Goal: Transaction & Acquisition: Purchase product/service

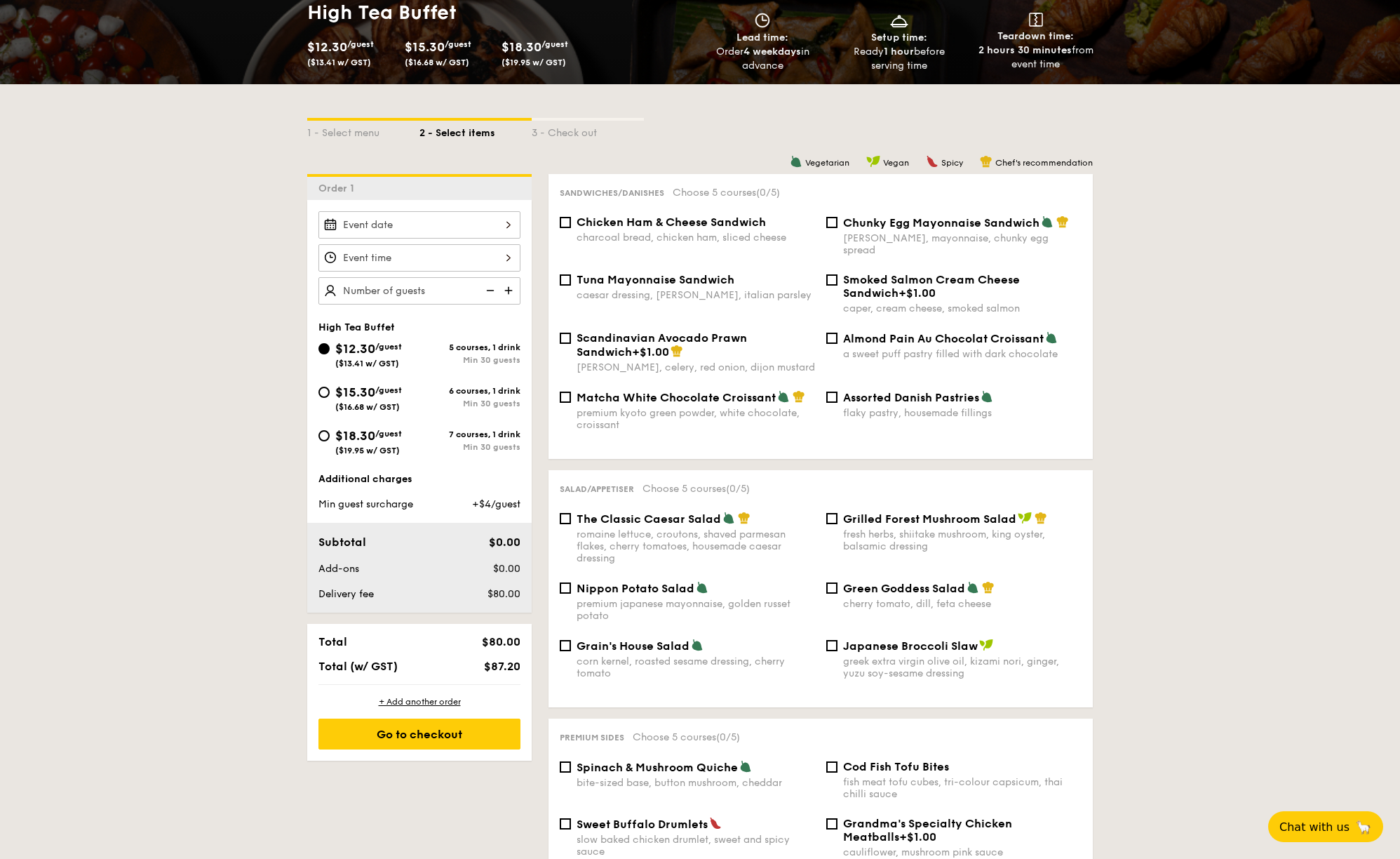
scroll to position [231, 0]
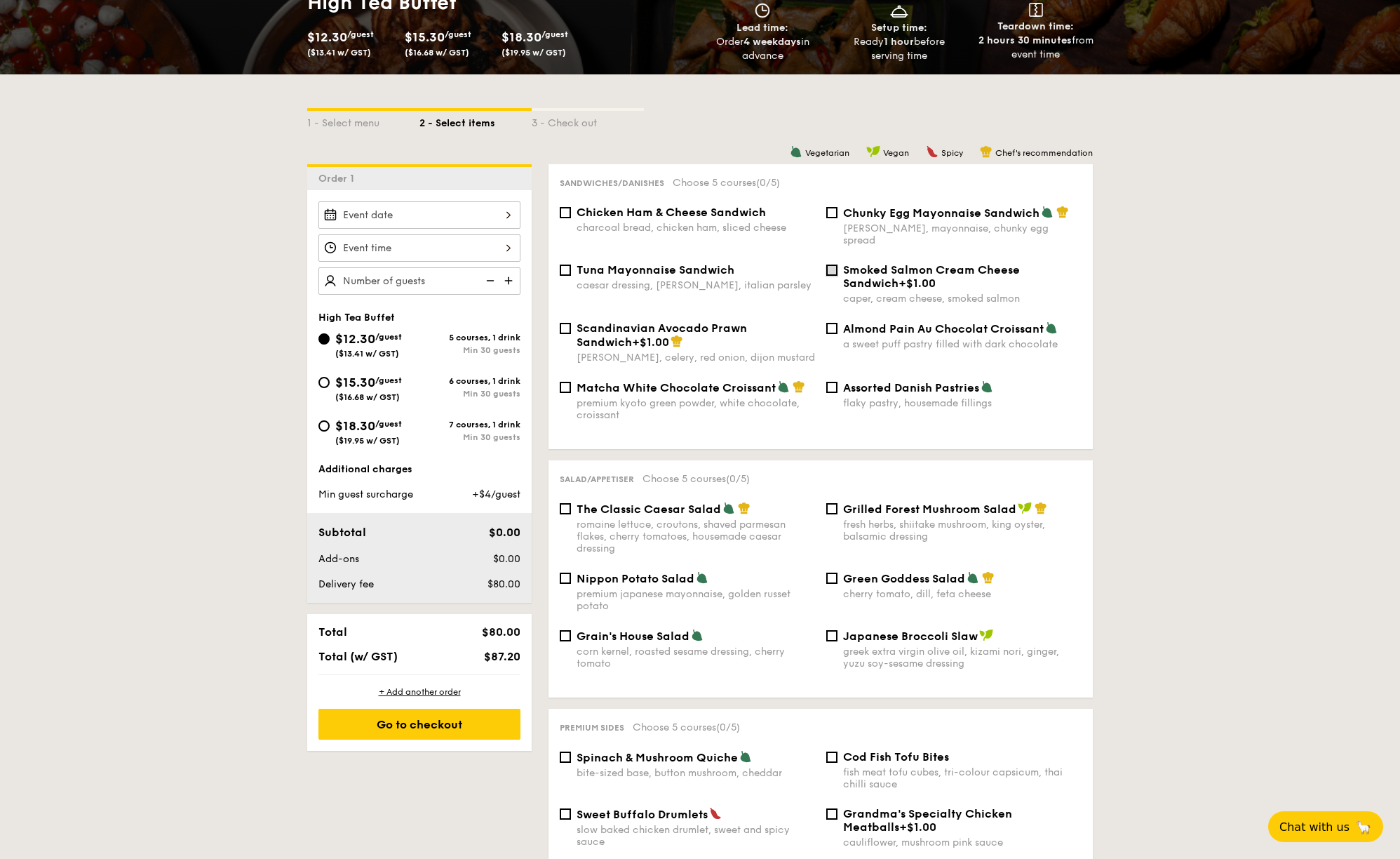
click at [834, 265] on input "Smoked Salmon Cream Cheese Sandwich +$1.00 caper, cream cheese, smoked salmon" at bounding box center [831, 270] width 11 height 11
checkbox input "true"
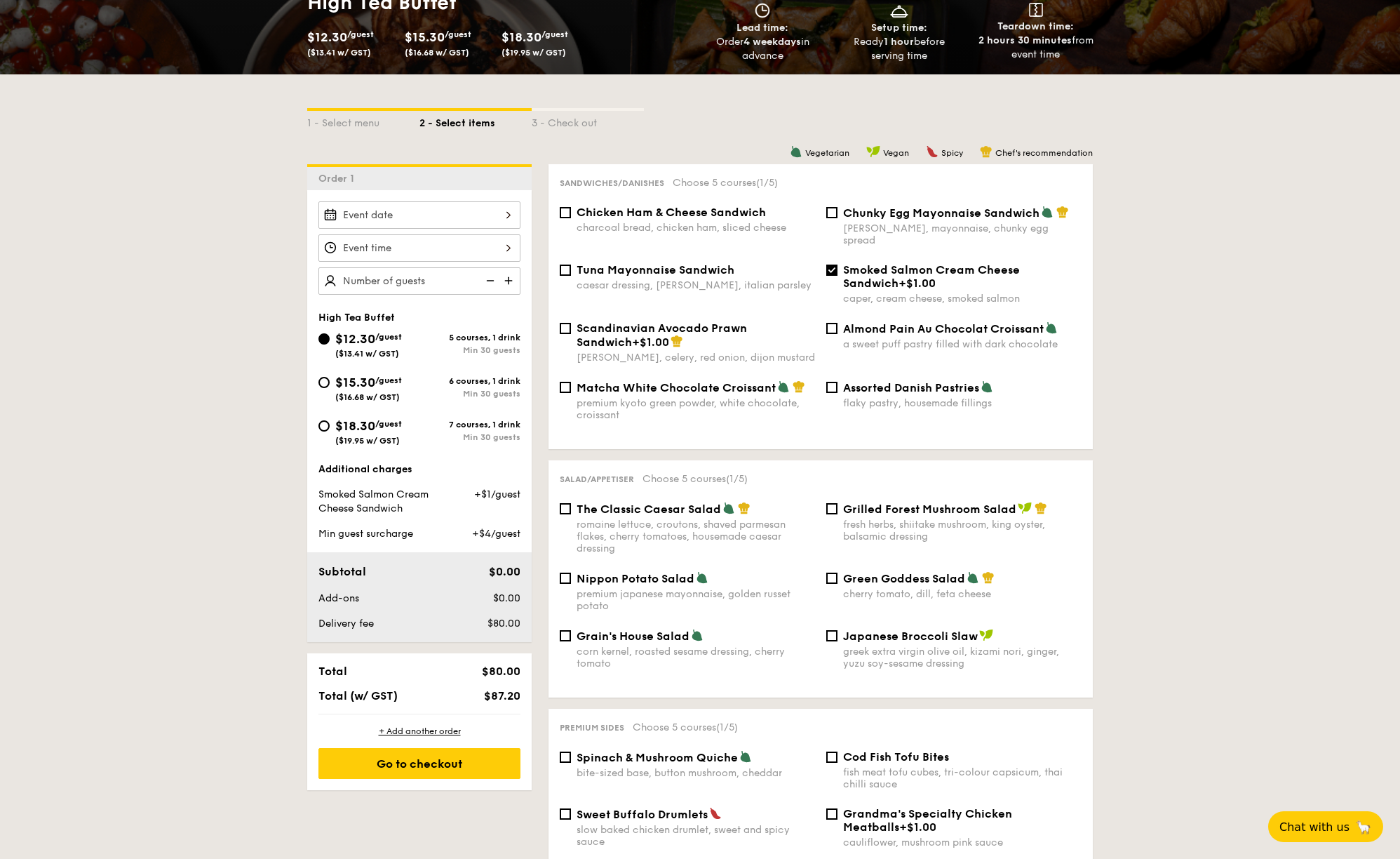
click at [834, 233] on label "Chunky Egg Mayonnaise Sandwich dijon mustard, mayonnaise, chunky egg spread" at bounding box center [953, 239] width 256 height 14
click at [834, 218] on input "Chunky Egg Mayonnaise Sandwich dijon mustard, mayonnaise, chunky egg spread" at bounding box center [831, 212] width 11 height 11
click at [836, 214] on input "Chunky Egg Mayonnaise Sandwich dijon mustard, mayonnaise, chunky egg spread" at bounding box center [831, 212] width 11 height 11
checkbox input "false"
click at [837, 265] on input "Smoked Salmon Cream Cheese Sandwich +$1.00 caper, cream cheese, smoked salmon" at bounding box center [831, 270] width 11 height 11
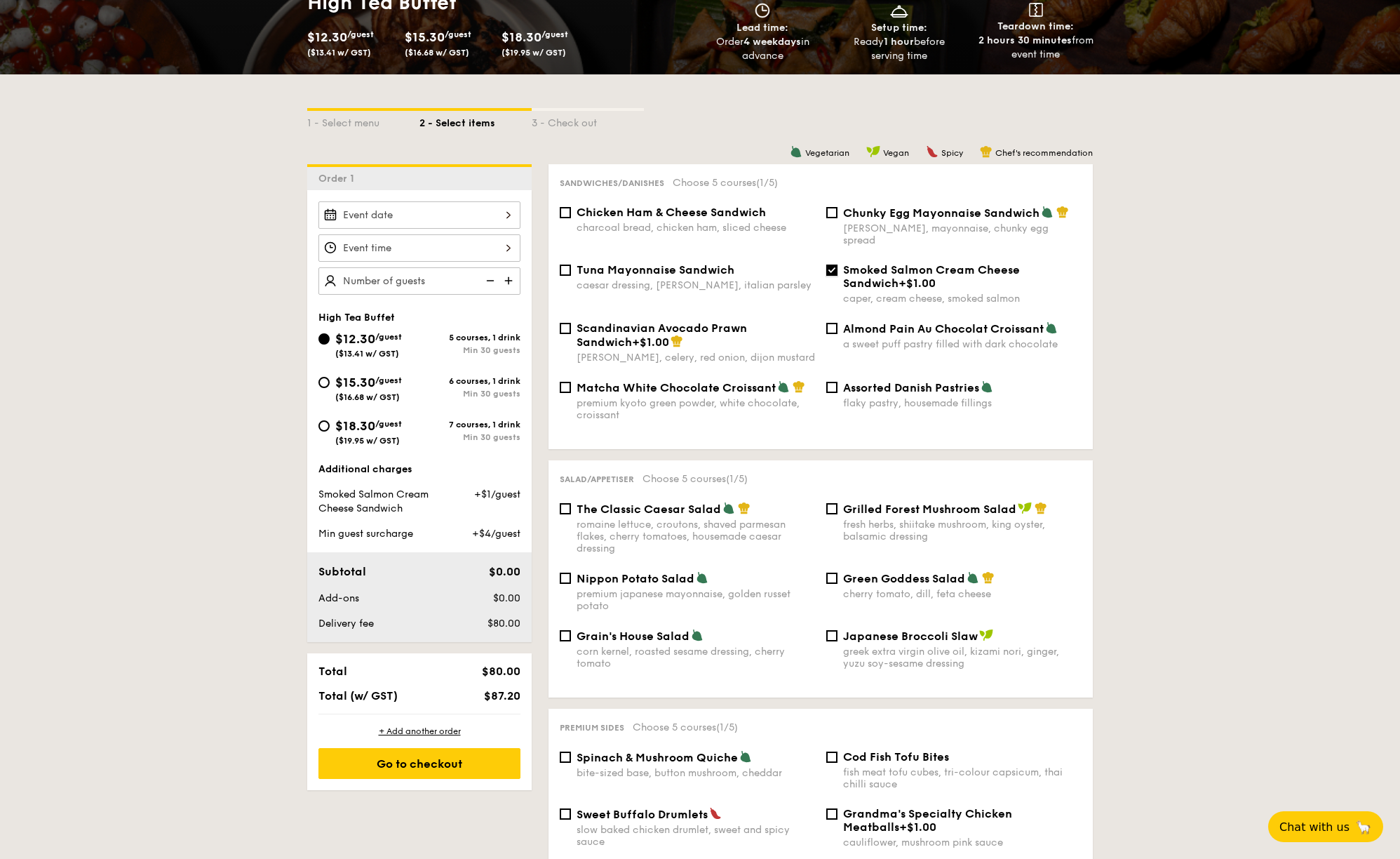
checkbox input "false"
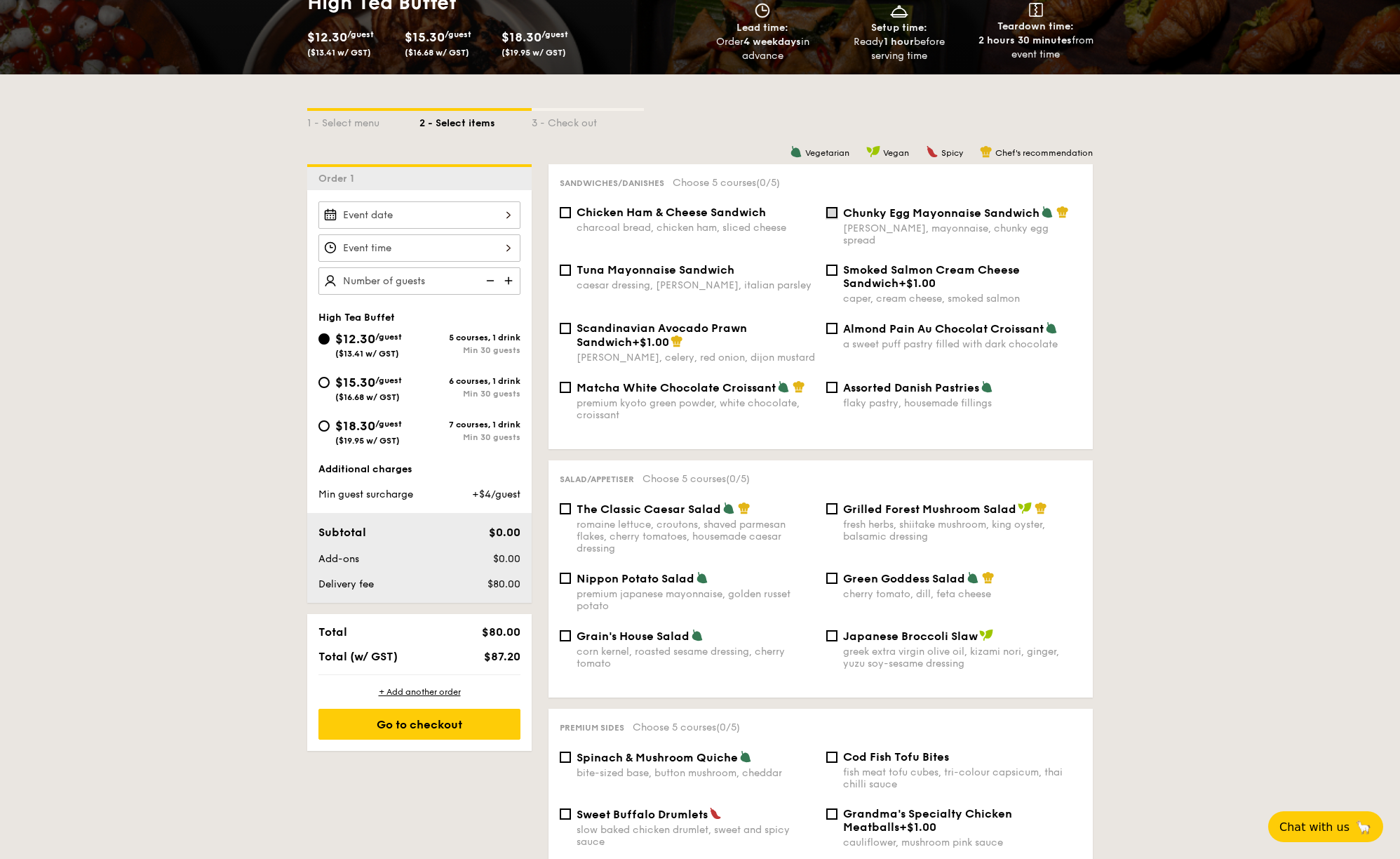
click at [832, 213] on input "Chunky Egg Mayonnaise Sandwich dijon mustard, mayonnaise, chunky egg spread" at bounding box center [831, 212] width 11 height 11
checkbox input "true"
click at [568, 381] on input "Matcha White Chocolate Croissant premium kyoto green powder, white chocolate, c…" at bounding box center [565, 387] width 11 height 11
checkbox input "true"
click at [833, 381] on input "Assorted Danish Pastries flaky pastry, housemade fillings" at bounding box center [831, 387] width 11 height 11
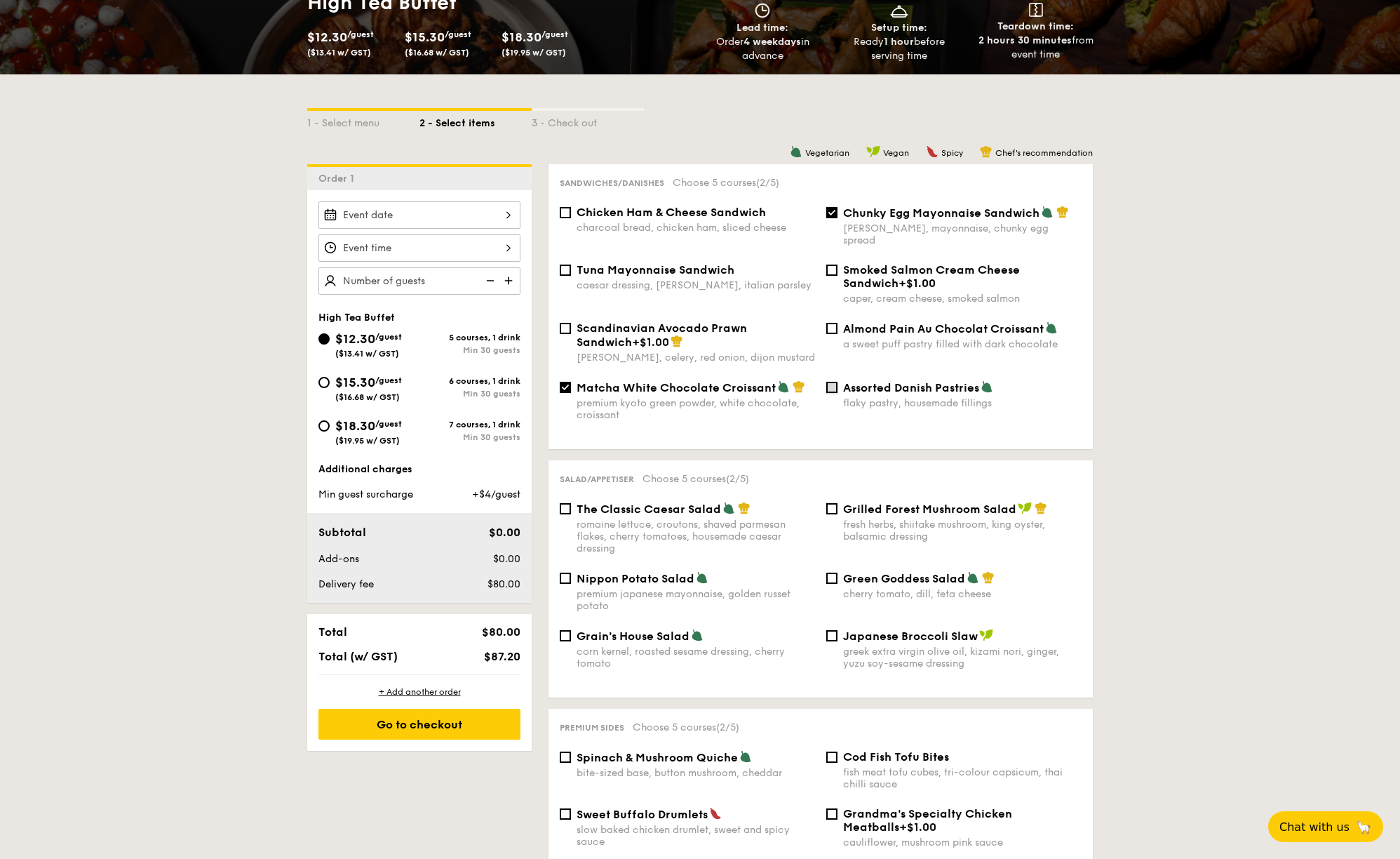
checkbox input "true"
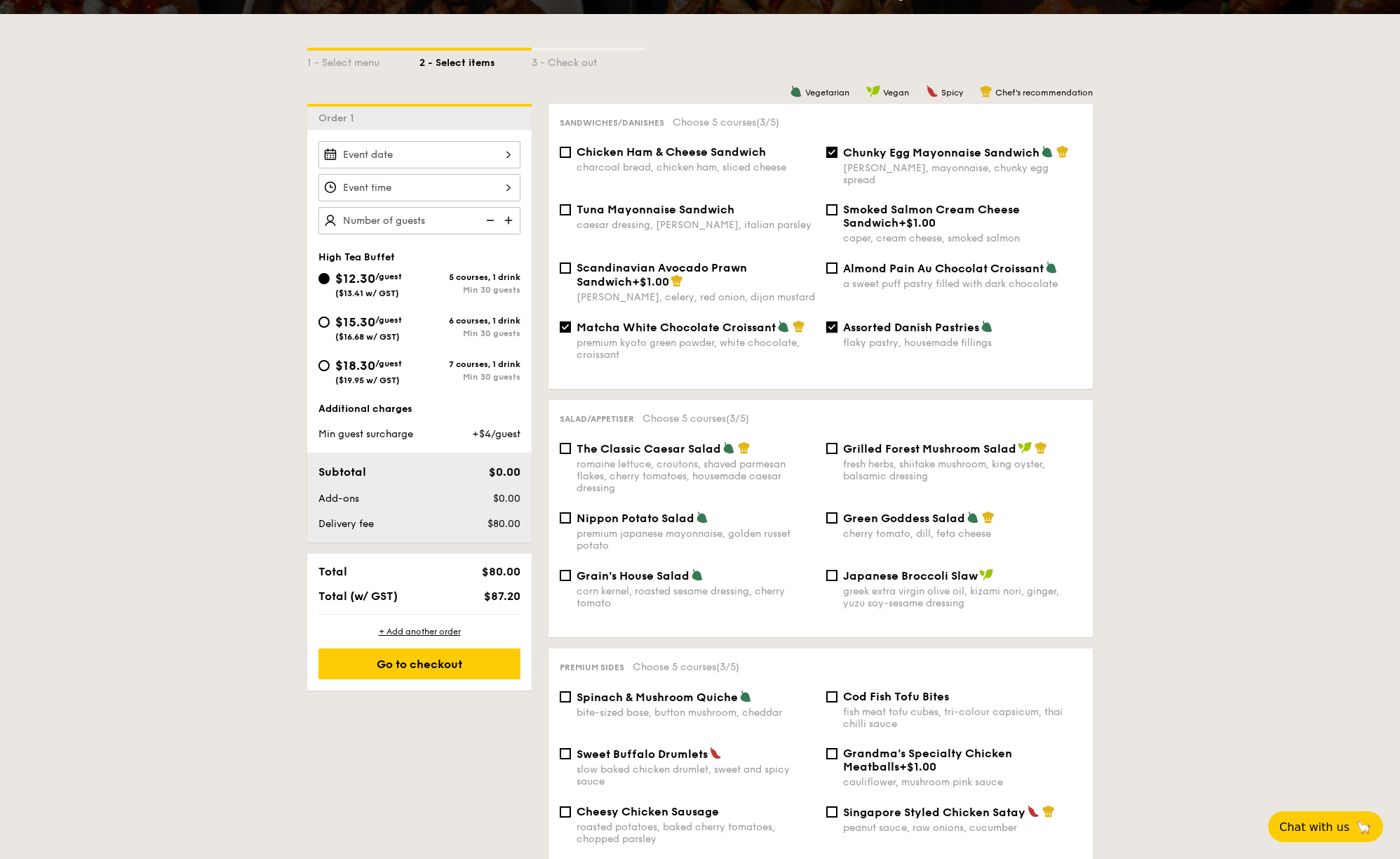
scroll to position [292, 0]
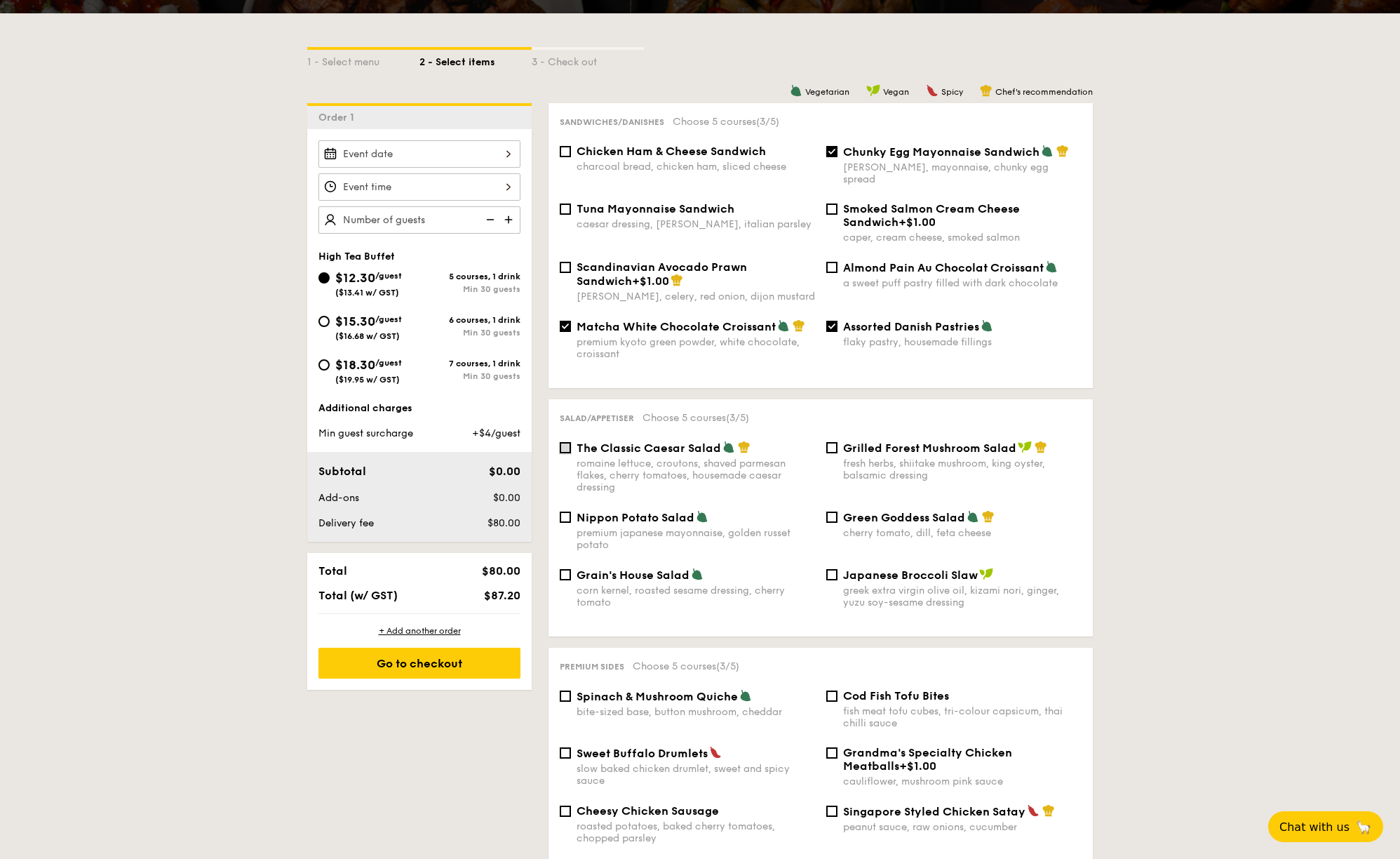
click at [568, 442] on input "The Classic Caesar Salad romaine lettuce, croutons, shaved parmesan flakes, che…" at bounding box center [565, 448] width 11 height 11
checkbox input "true"
click at [565, 511] on input "Nippon Potato Salad premium japanese mayonnaise, golden russet potato" at bounding box center [565, 517] width 11 height 11
checkbox input "true"
click at [566, 442] on input "The Classic Caesar Salad romaine lettuce, croutons, shaved parmesan flakes, che…" at bounding box center [565, 448] width 11 height 11
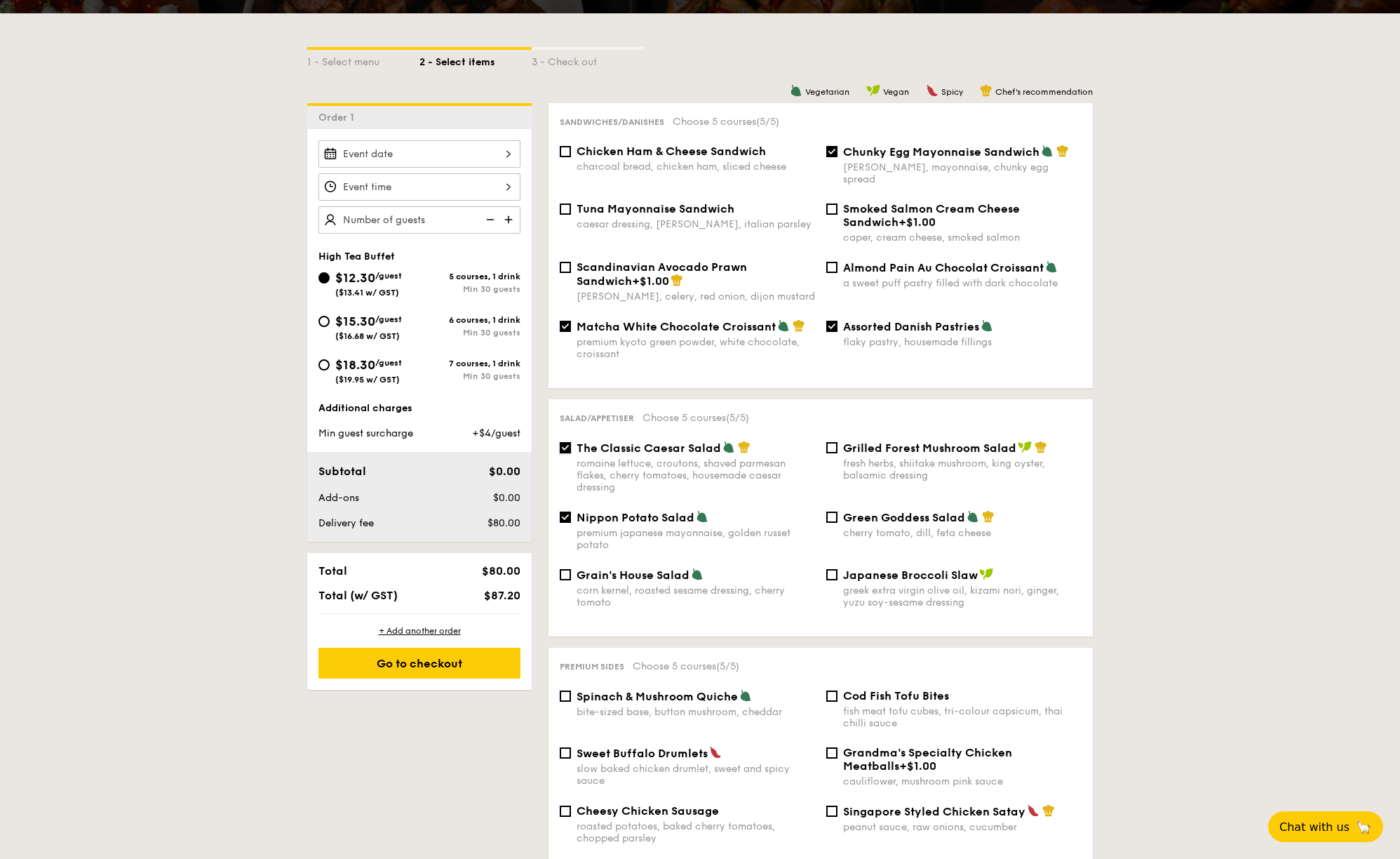
checkbox input "false"
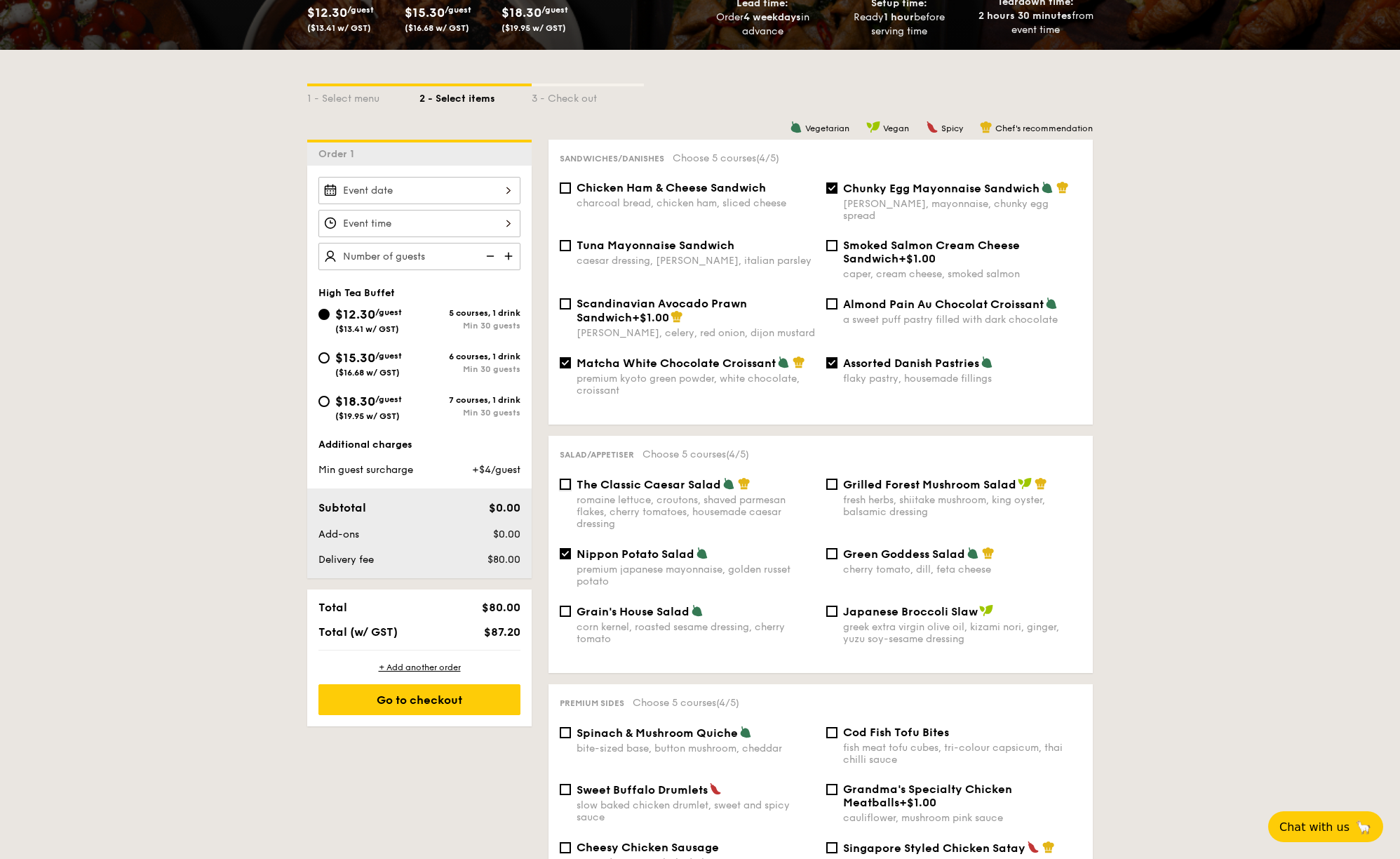
scroll to position [254, 0]
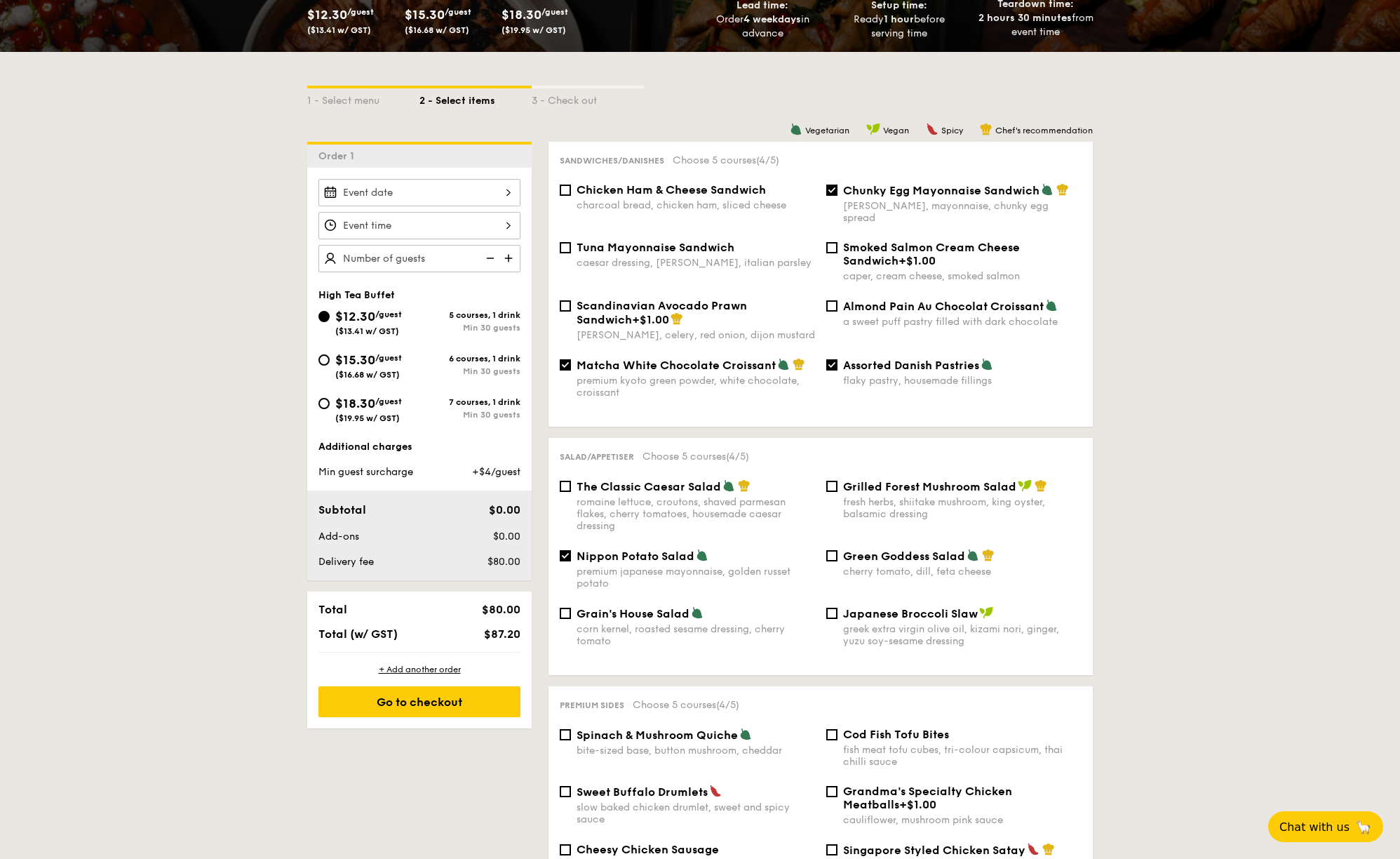
click at [570, 240] on div "Tuna Mayonnaise Sandwich caesar dressing, [GEOGRAPHIC_DATA], italian parsley" at bounding box center [687, 254] width 267 height 28
click at [564, 242] on input "Tuna Mayonnaise Sandwich caesar dressing, [GEOGRAPHIC_DATA], italian parsley" at bounding box center [565, 248] width 11 height 11
click at [566, 242] on input "Tuna Mayonnaise Sandwich caesar dressing, [GEOGRAPHIC_DATA], italian parsley" at bounding box center [565, 248] width 11 height 11
checkbox input "false"
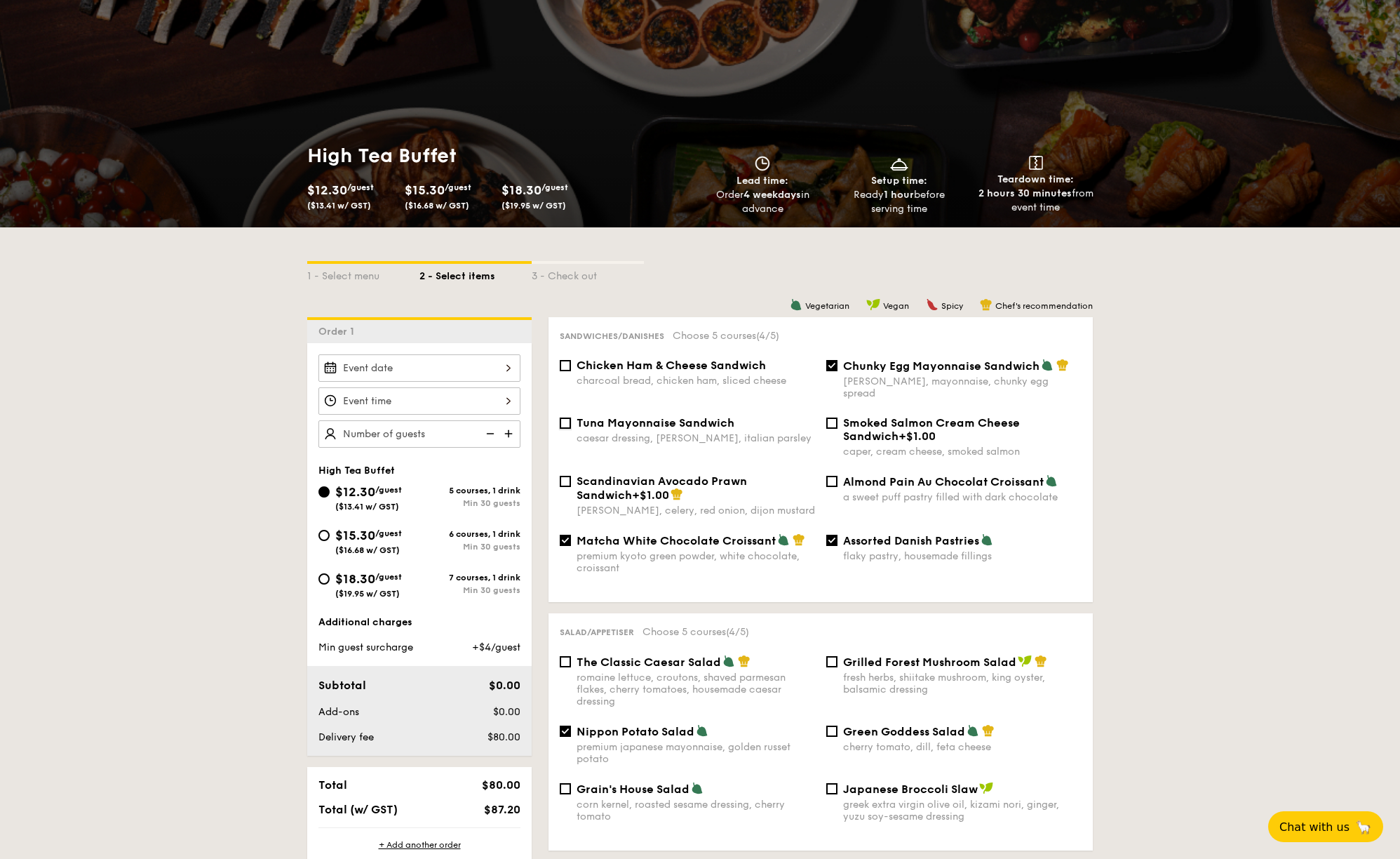
scroll to position [287, 0]
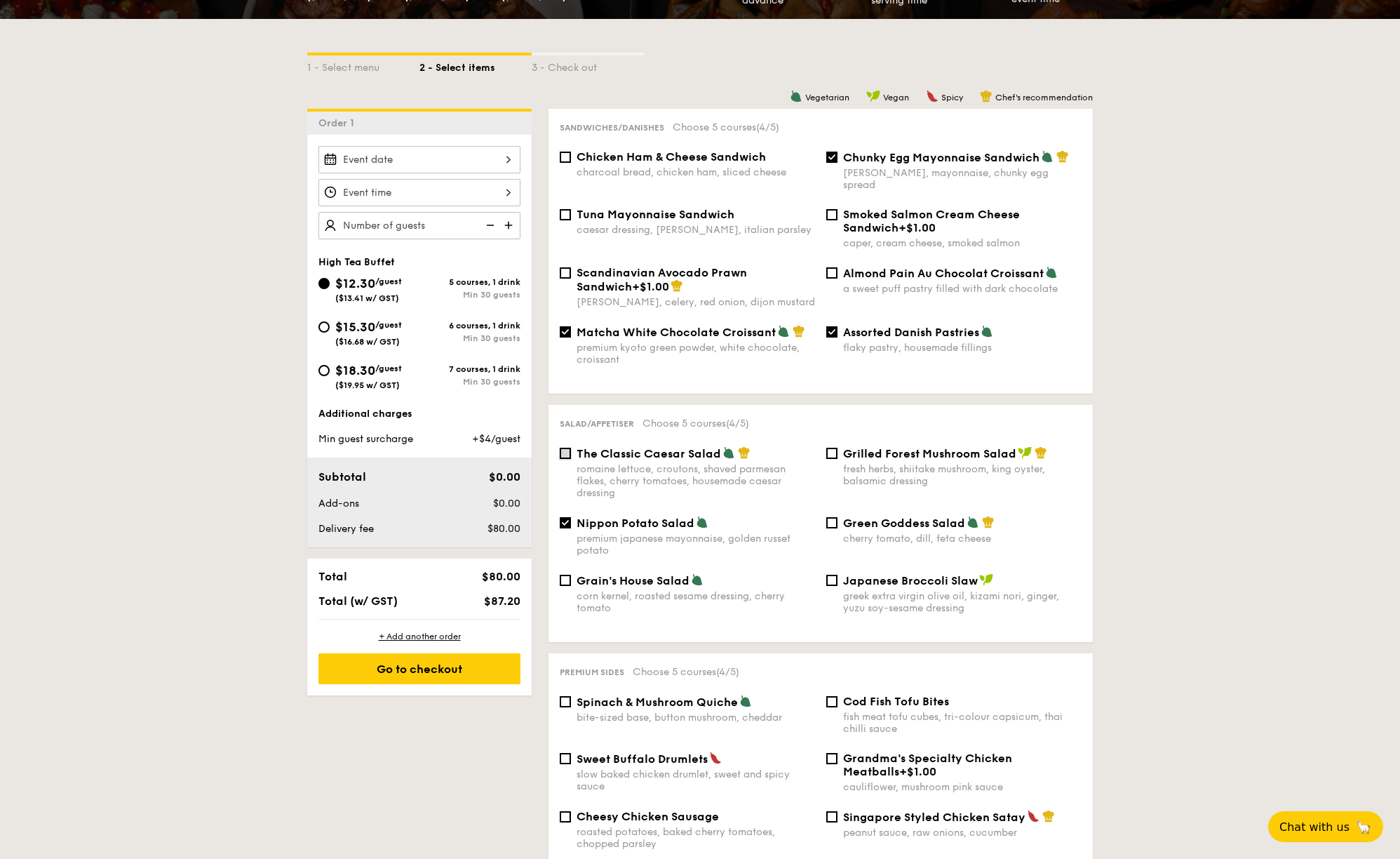
click at [565, 448] on input "The Classic Caesar Salad romaine lettuce, croutons, shaved parmesan flakes, che…" at bounding box center [565, 453] width 11 height 11
click at [562, 449] on input "The Classic Caesar Salad romaine lettuce, croutons, shaved parmesan flakes, che…" at bounding box center [565, 453] width 11 height 11
checkbox input "false"
click at [565, 517] on input "Nippon Potato Salad premium japanese mayonnaise, golden russet potato" at bounding box center [565, 522] width 11 height 11
checkbox input "false"
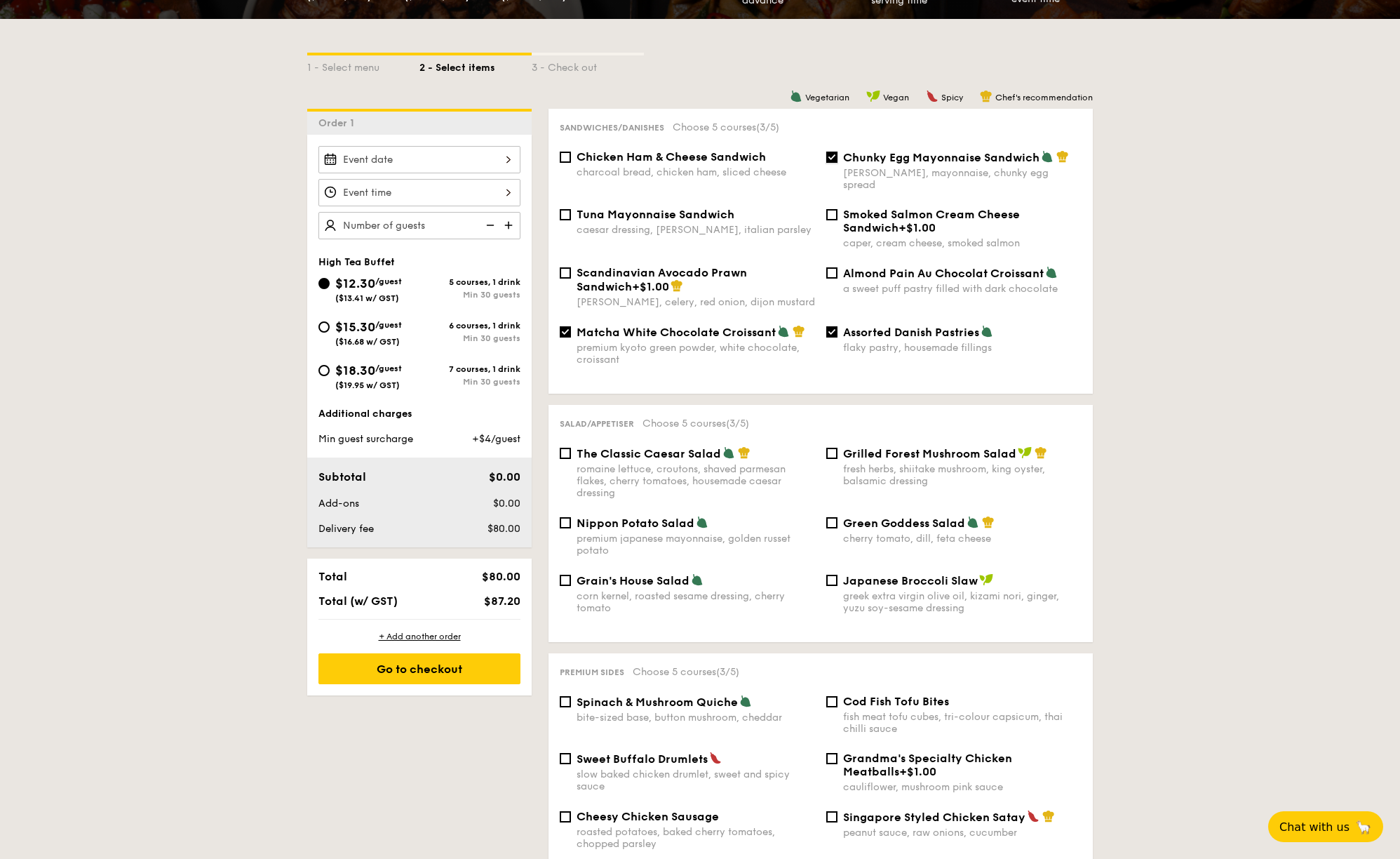
click at [836, 154] on input "Chunky Egg Mayonnaise Sandwich dijon mustard, mayonnaise, chunky egg spread" at bounding box center [831, 157] width 11 height 11
checkbox input "false"
click at [826, 326] on input "Assorted Danish Pastries flaky pastry, housemade fillings" at bounding box center [831, 331] width 11 height 11
checkbox input "false"
click at [569, 327] on input "Matcha White Chocolate Croissant premium kyoto green powder, white chocolate, c…" at bounding box center [565, 331] width 11 height 11
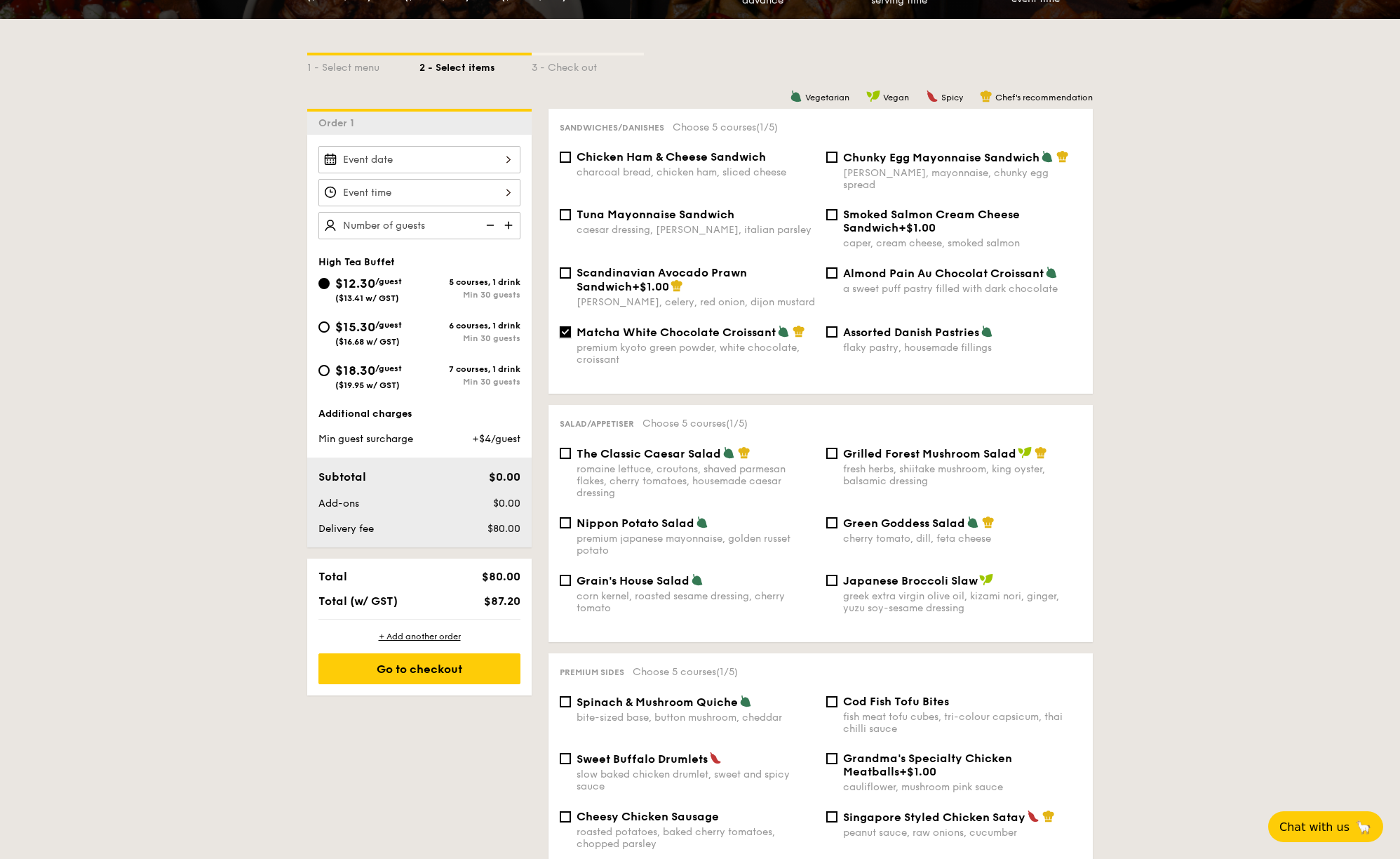
checkbox input "false"
click at [832, 160] on input "Chunky Egg Mayonnaise Sandwich dijon mustard, mayonnaise, chunky egg spread" at bounding box center [831, 157] width 11 height 11
checkbox input "true"
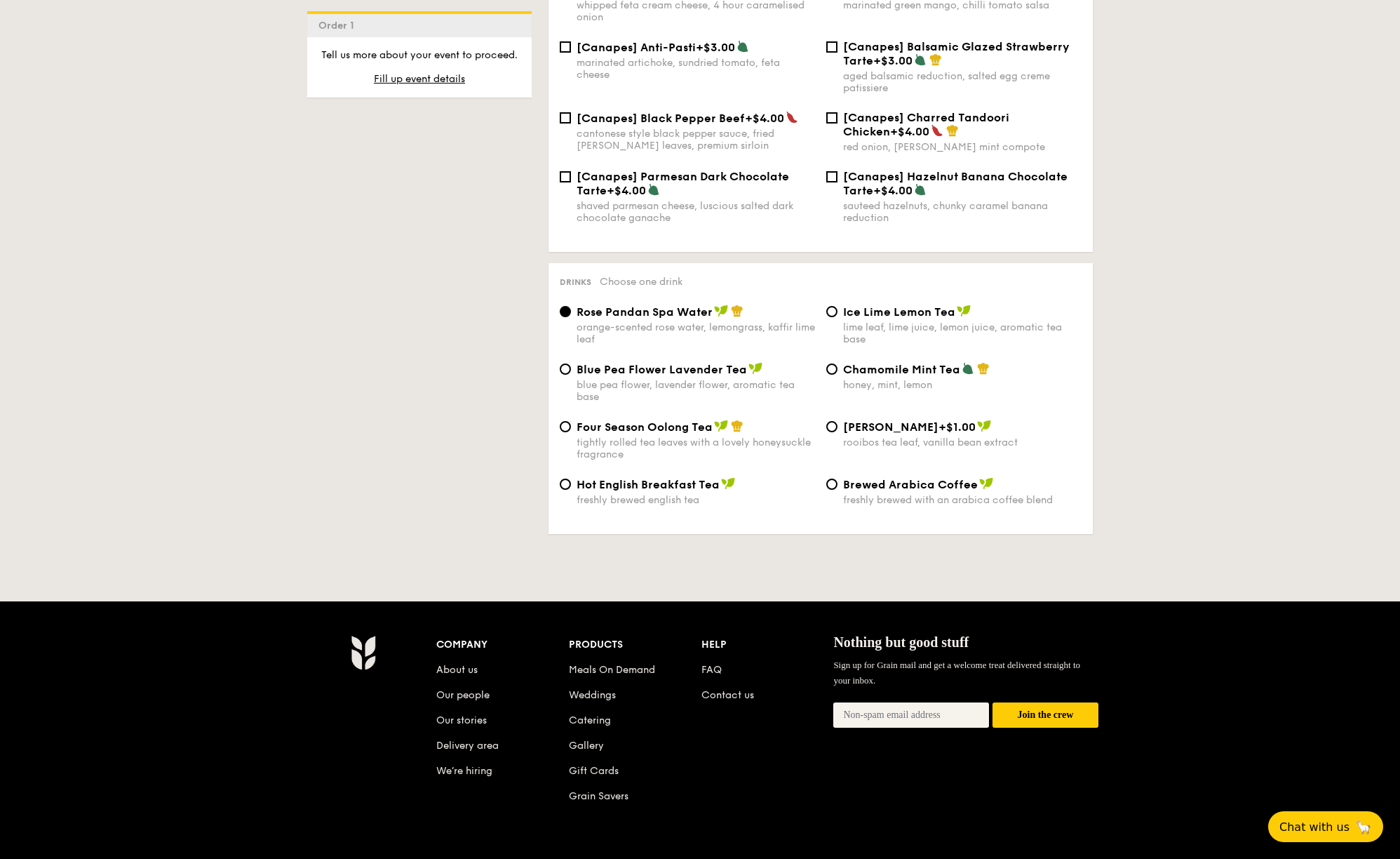
scroll to position [1989, 0]
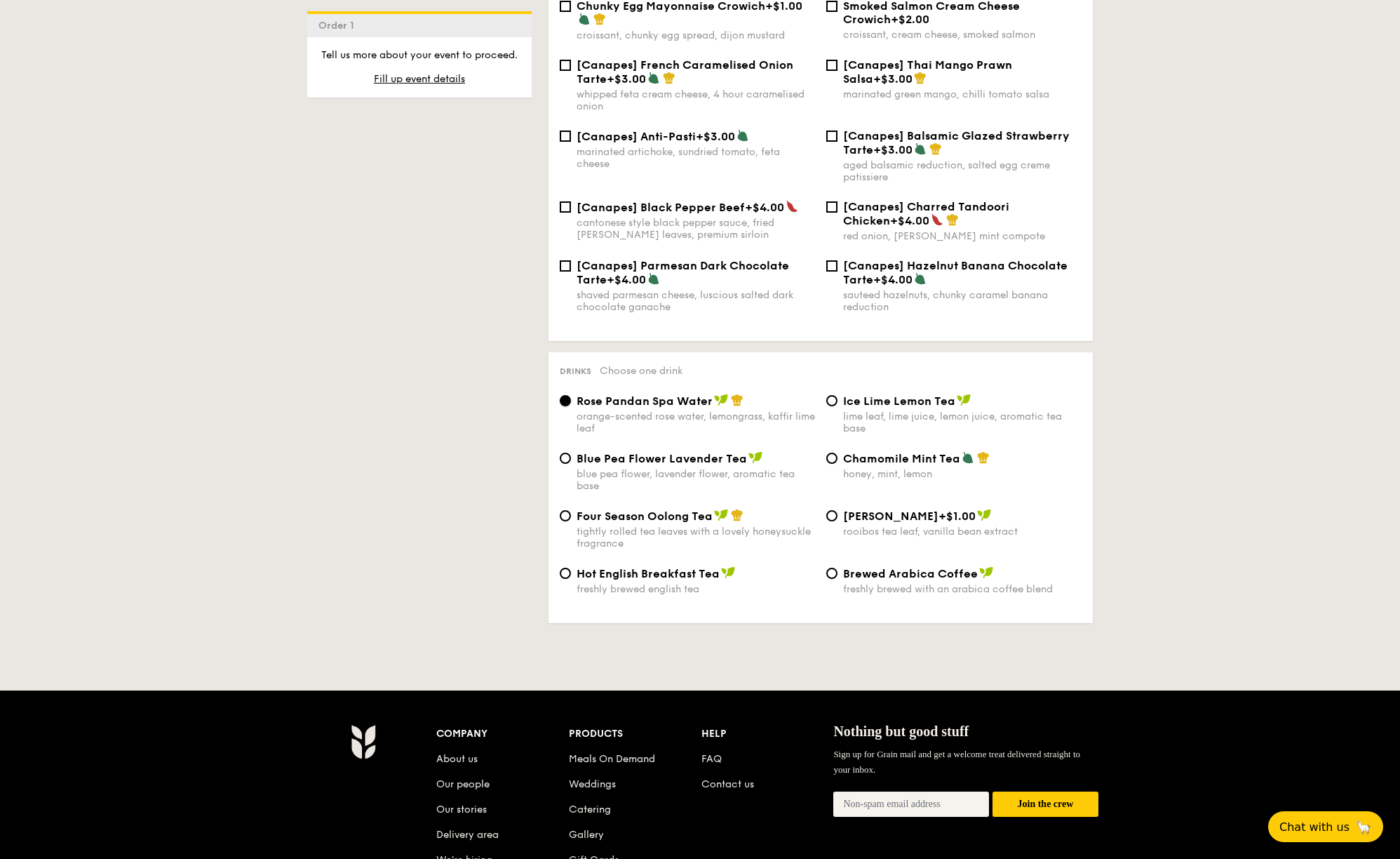
click at [564, 397] on input "Rose Pandan Spa Water orange-scented rose water, lemongrass, kaffir lime leaf" at bounding box center [565, 400] width 11 height 11
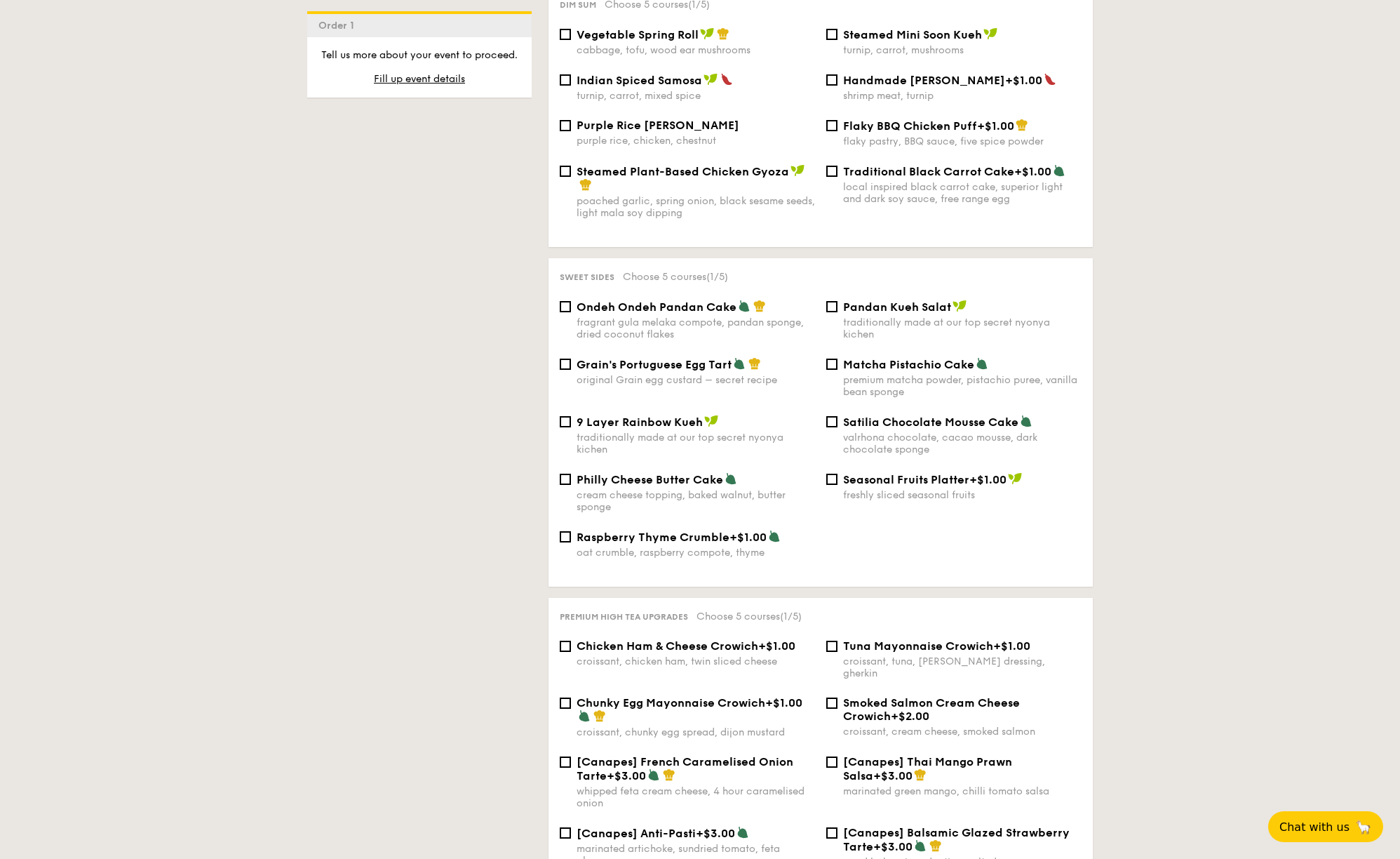
scroll to position [1292, 0]
click at [564, 307] on input "Ondeh Ondeh Pandan Cake fragrant [PERSON_NAME] melaka compote, pandan sponge, d…" at bounding box center [565, 307] width 11 height 11
checkbox input "true"
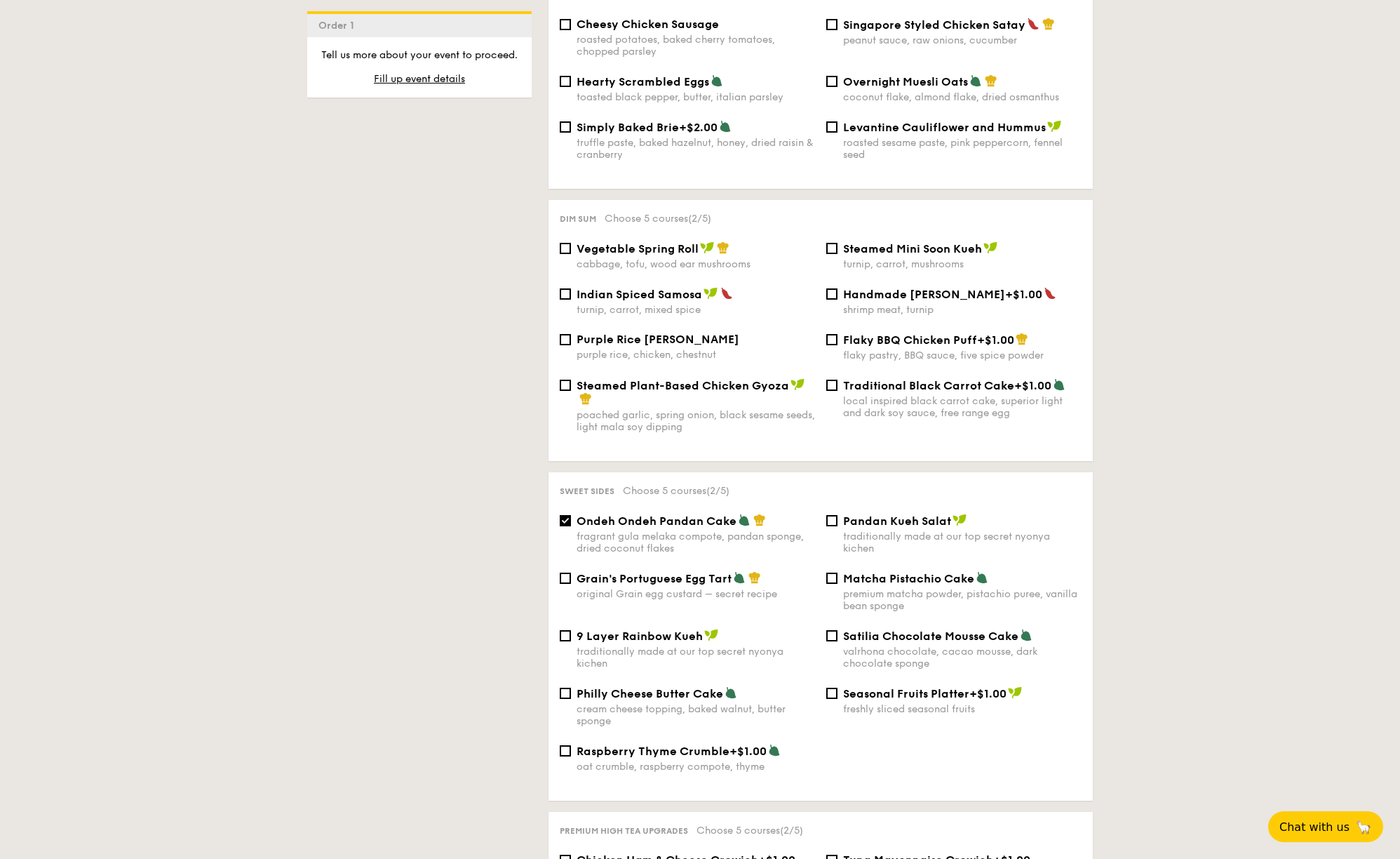
scroll to position [1075, 0]
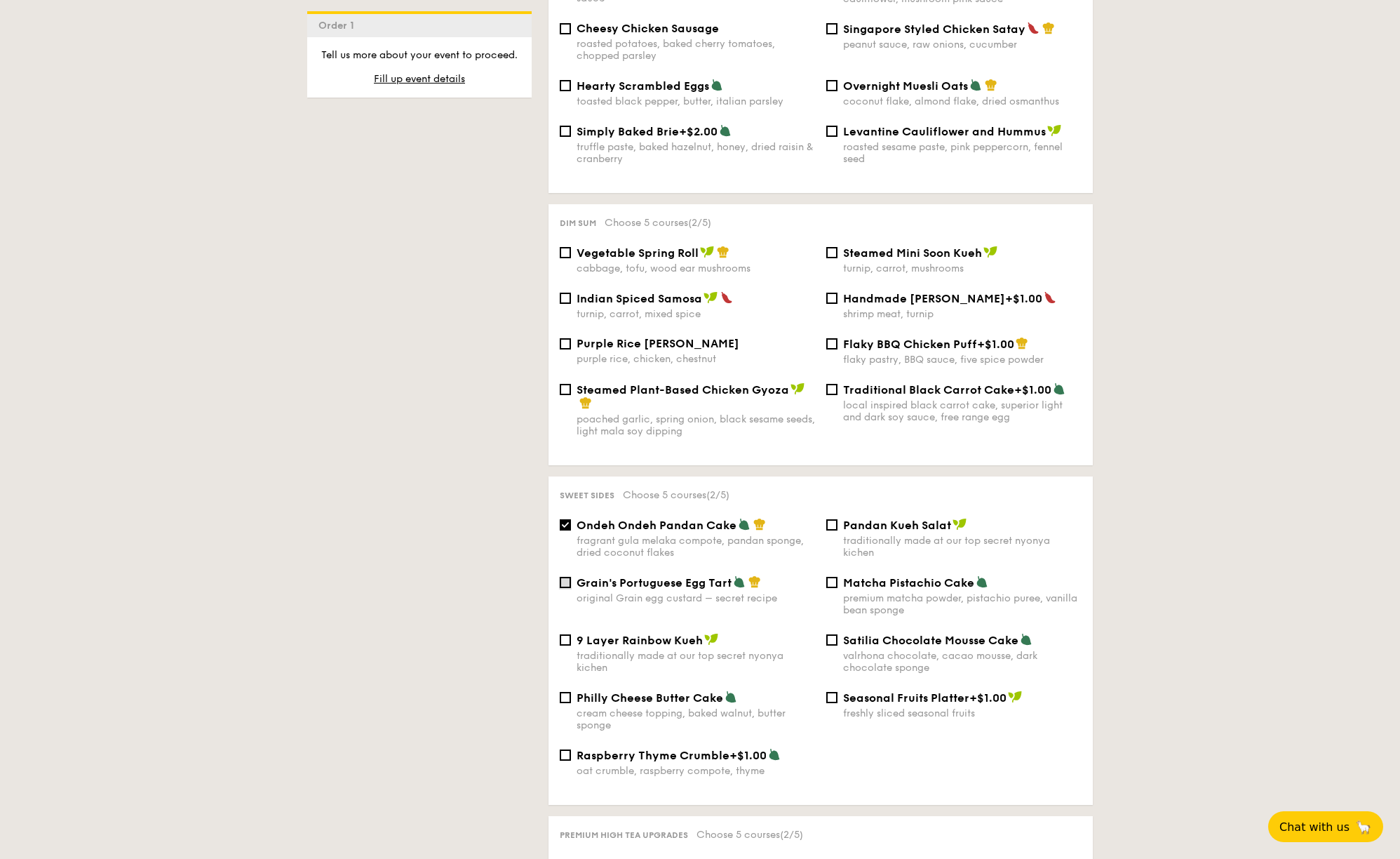
click at [568, 582] on input "Grain's Portuguese Egg Tart original Grain egg custard – secret recipe" at bounding box center [565, 582] width 11 height 11
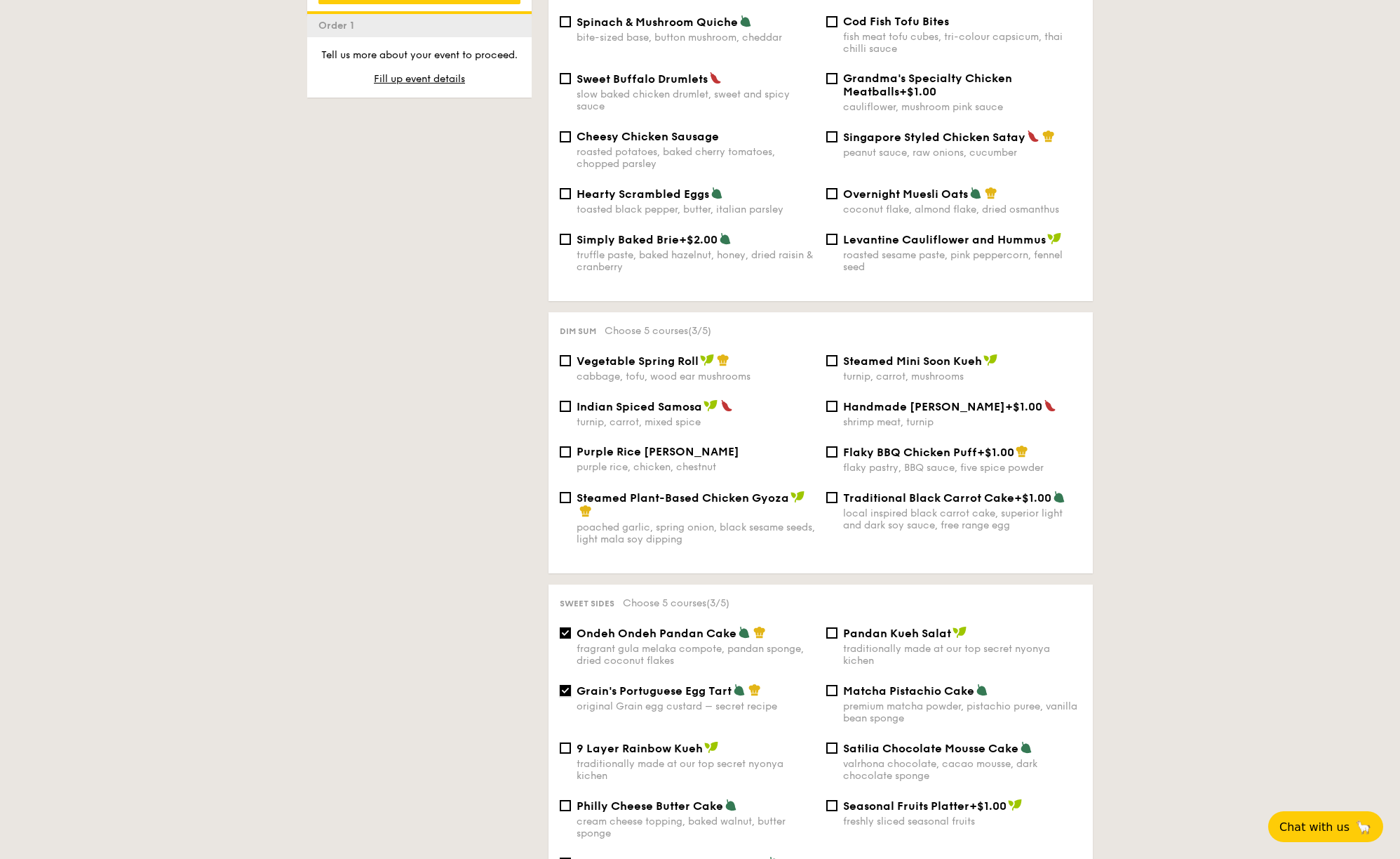
scroll to position [965, 0]
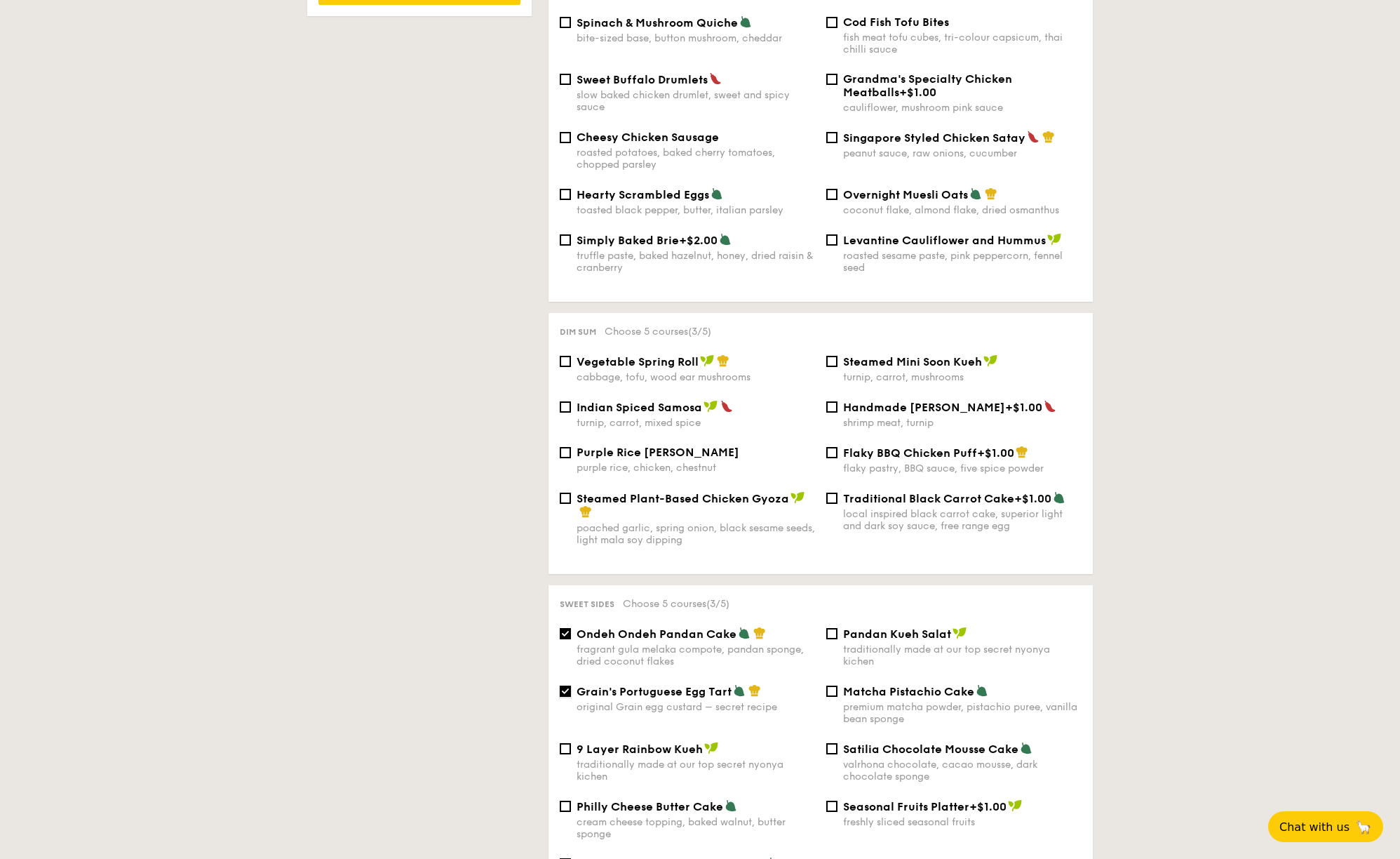
click at [566, 691] on input "Grain's Portuguese Egg Tart original Grain egg custard – secret recipe" at bounding box center [565, 691] width 11 height 11
checkbox input "false"
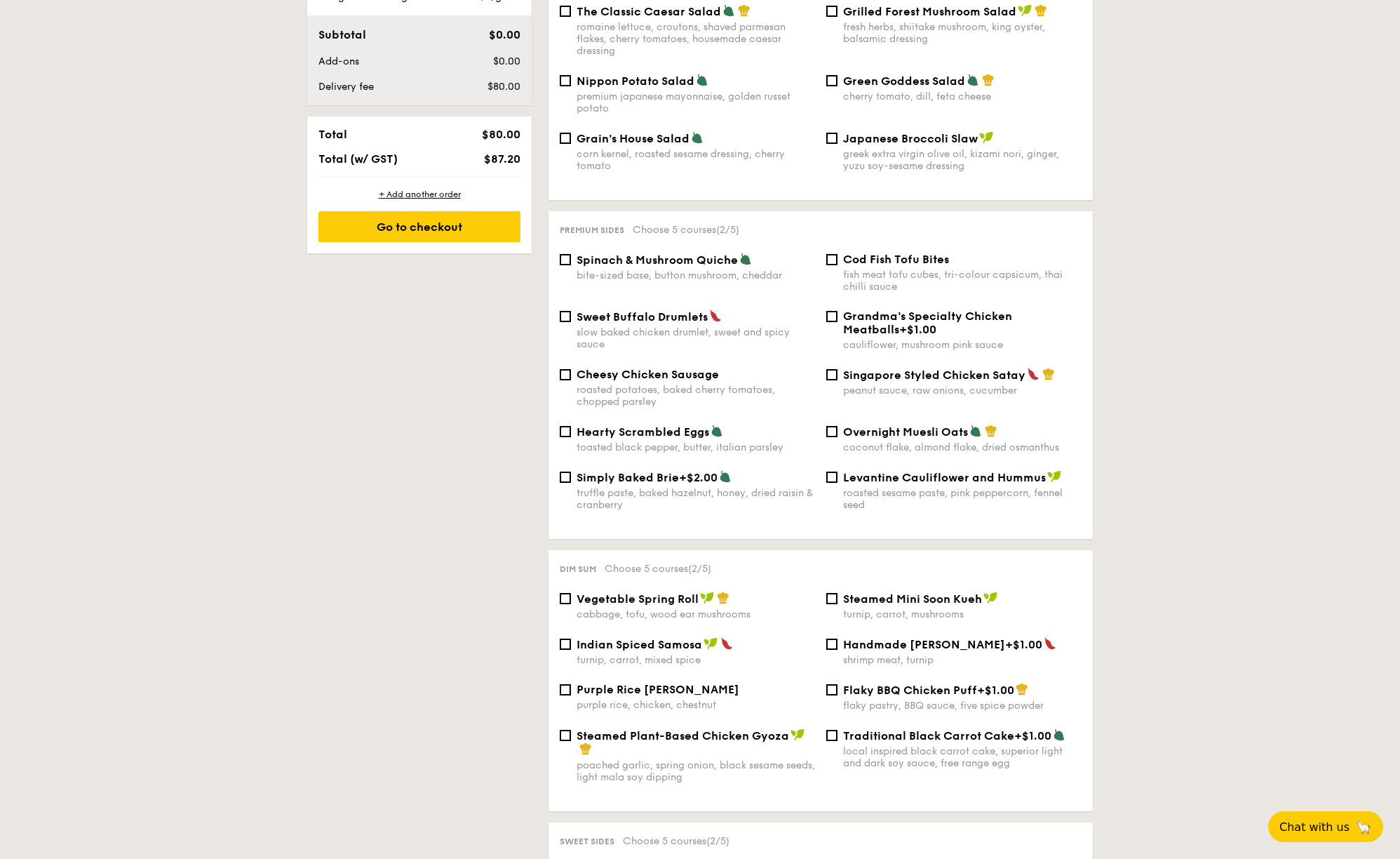
scroll to position [729, 0]
click at [834, 369] on input "Singapore Styled Chicken Satay peanut sauce, raw onions, cucumber" at bounding box center [831, 374] width 11 height 11
checkbox input "true"
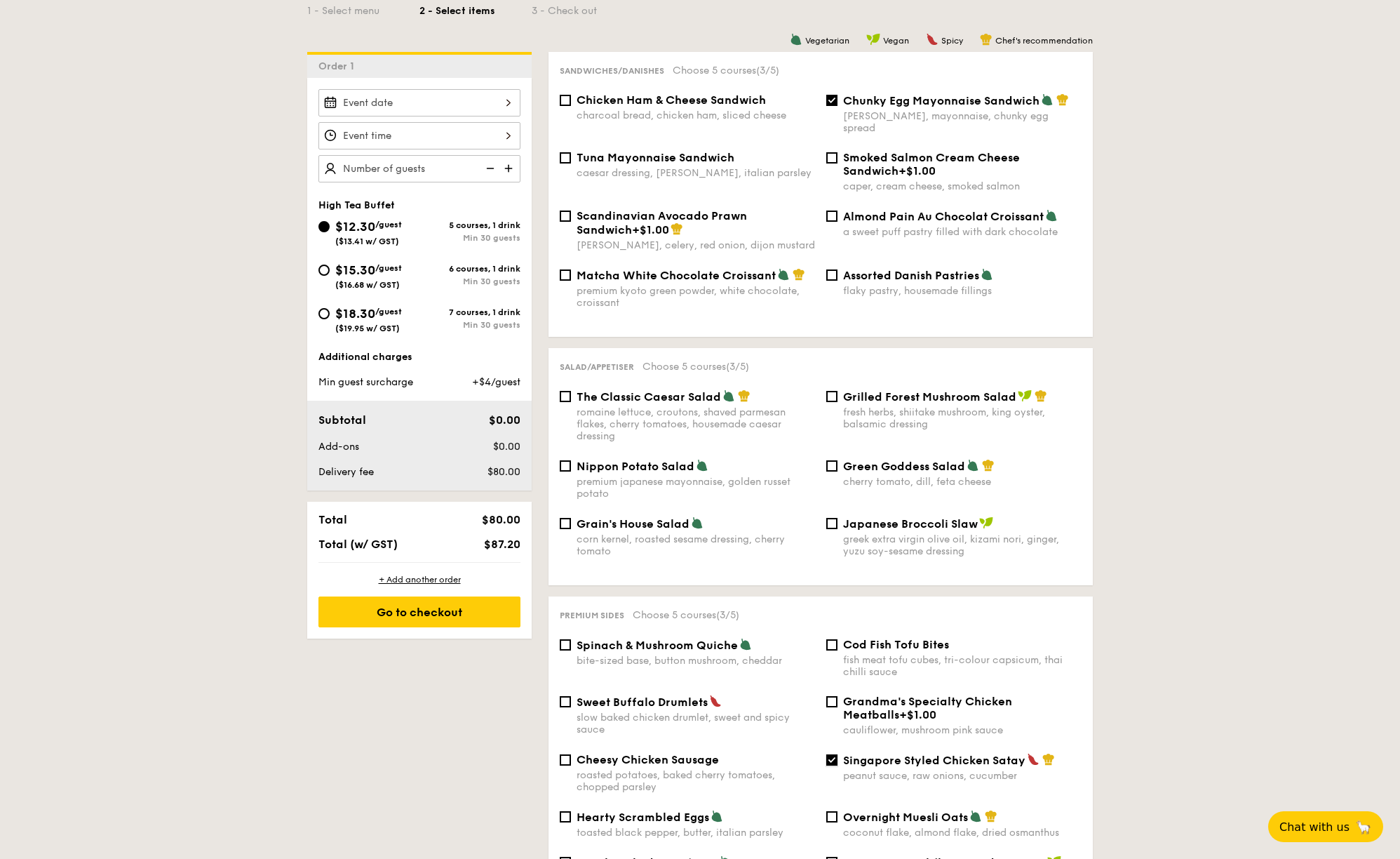
scroll to position [265, 0]
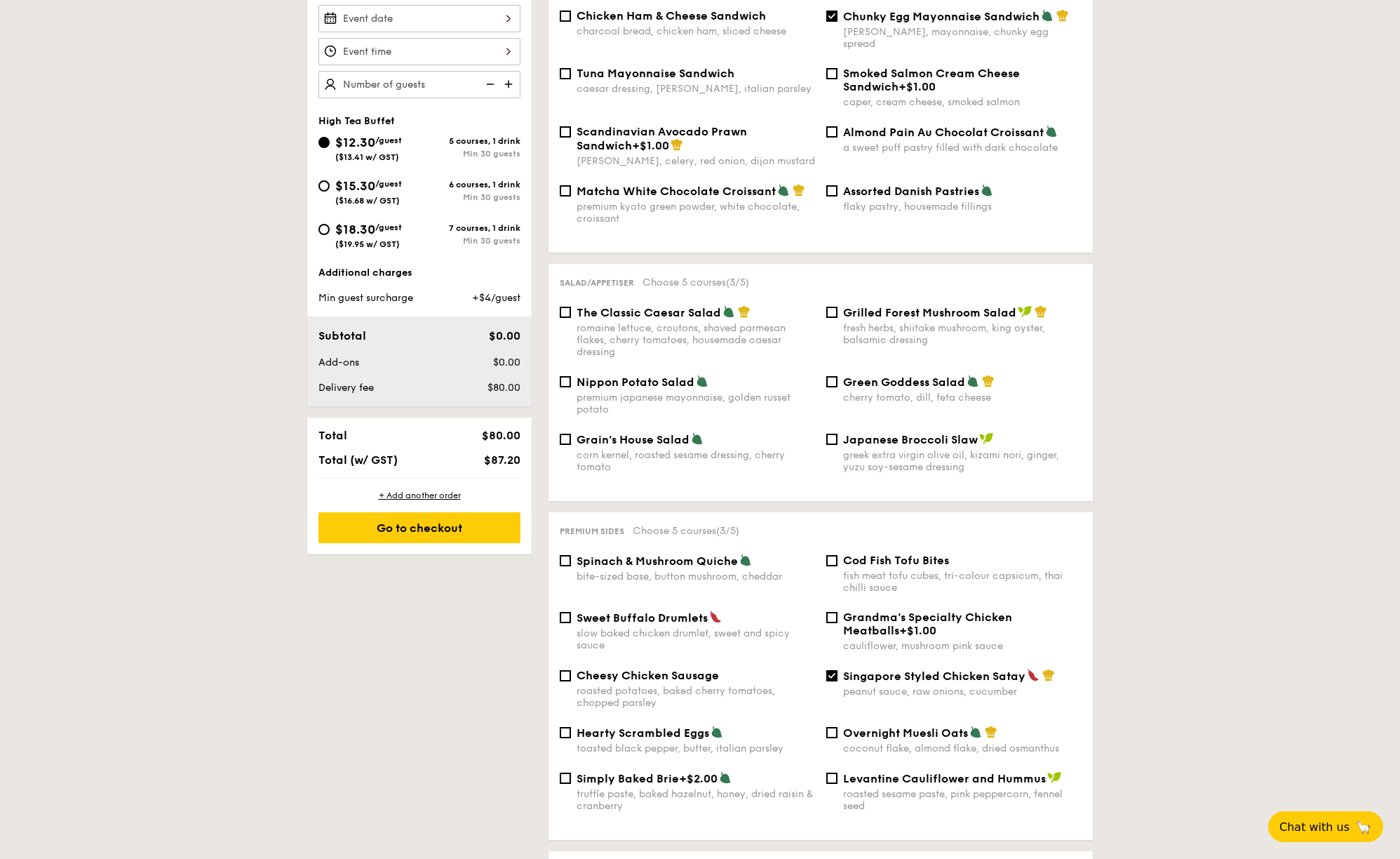
scroll to position [225, 0]
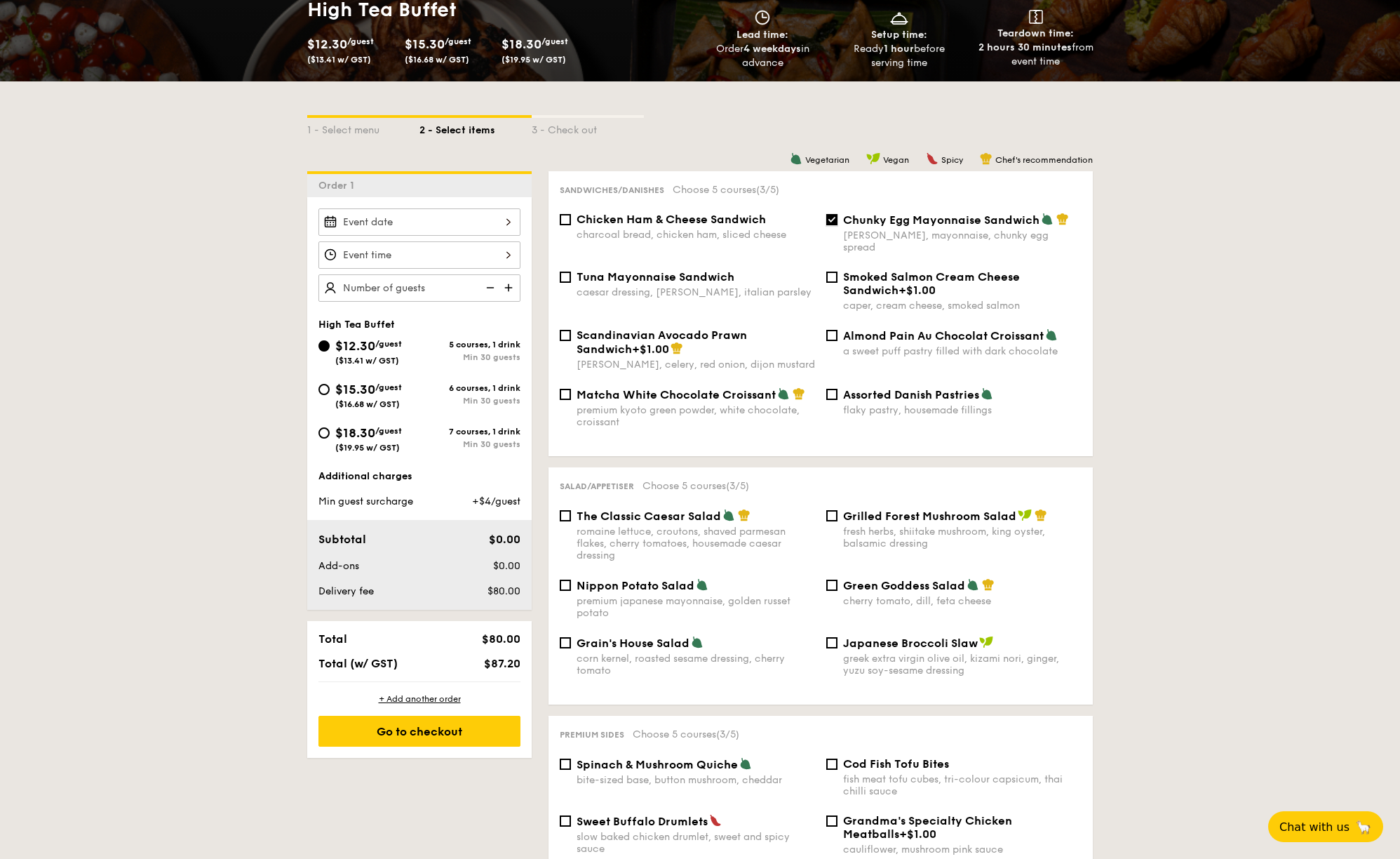
click at [832, 220] on input "Chunky Egg Mayonnaise Sandwich dijon mustard, mayonnaise, chunky egg spread" at bounding box center [831, 219] width 11 height 11
checkbox input "false"
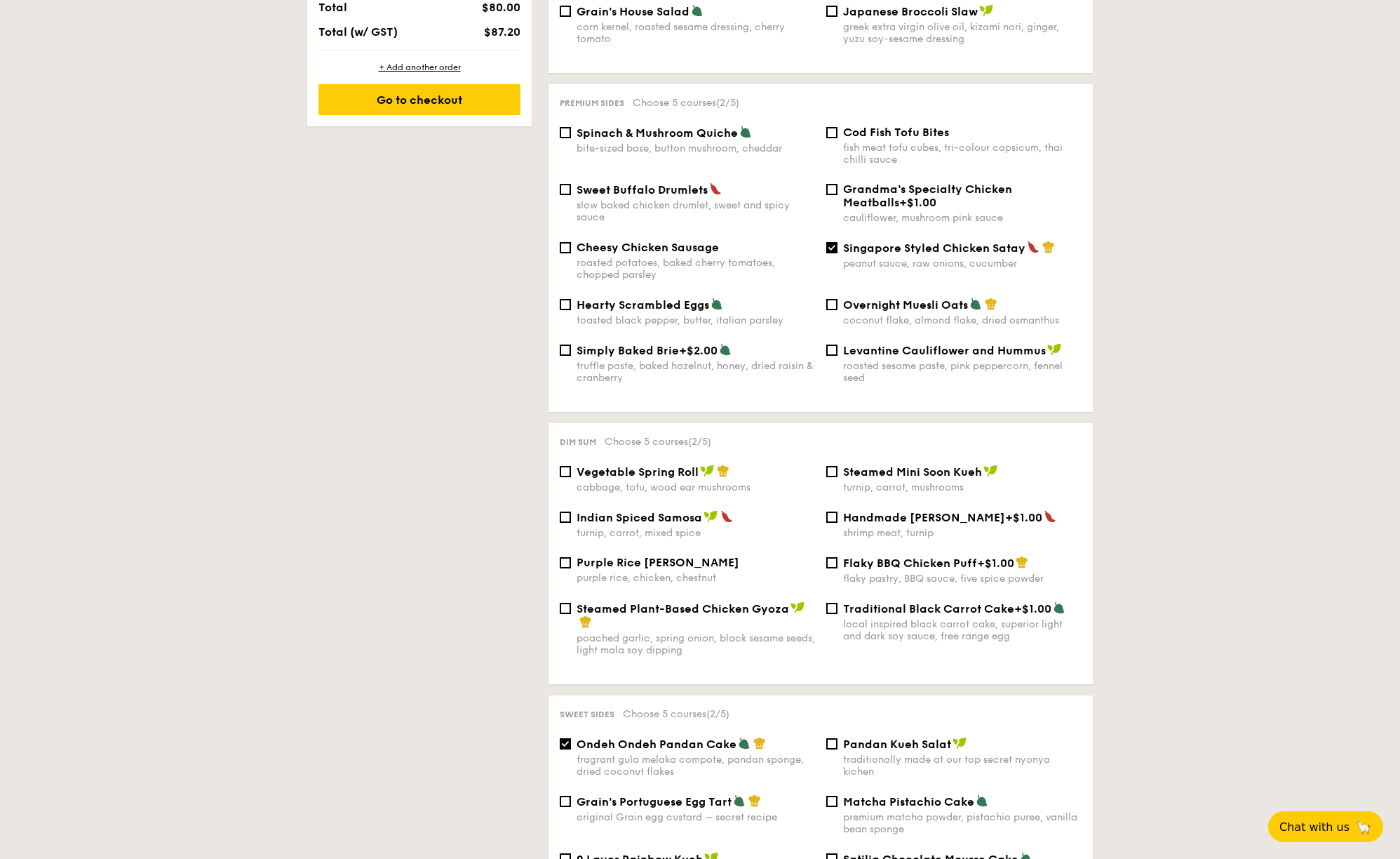
scroll to position [831, 0]
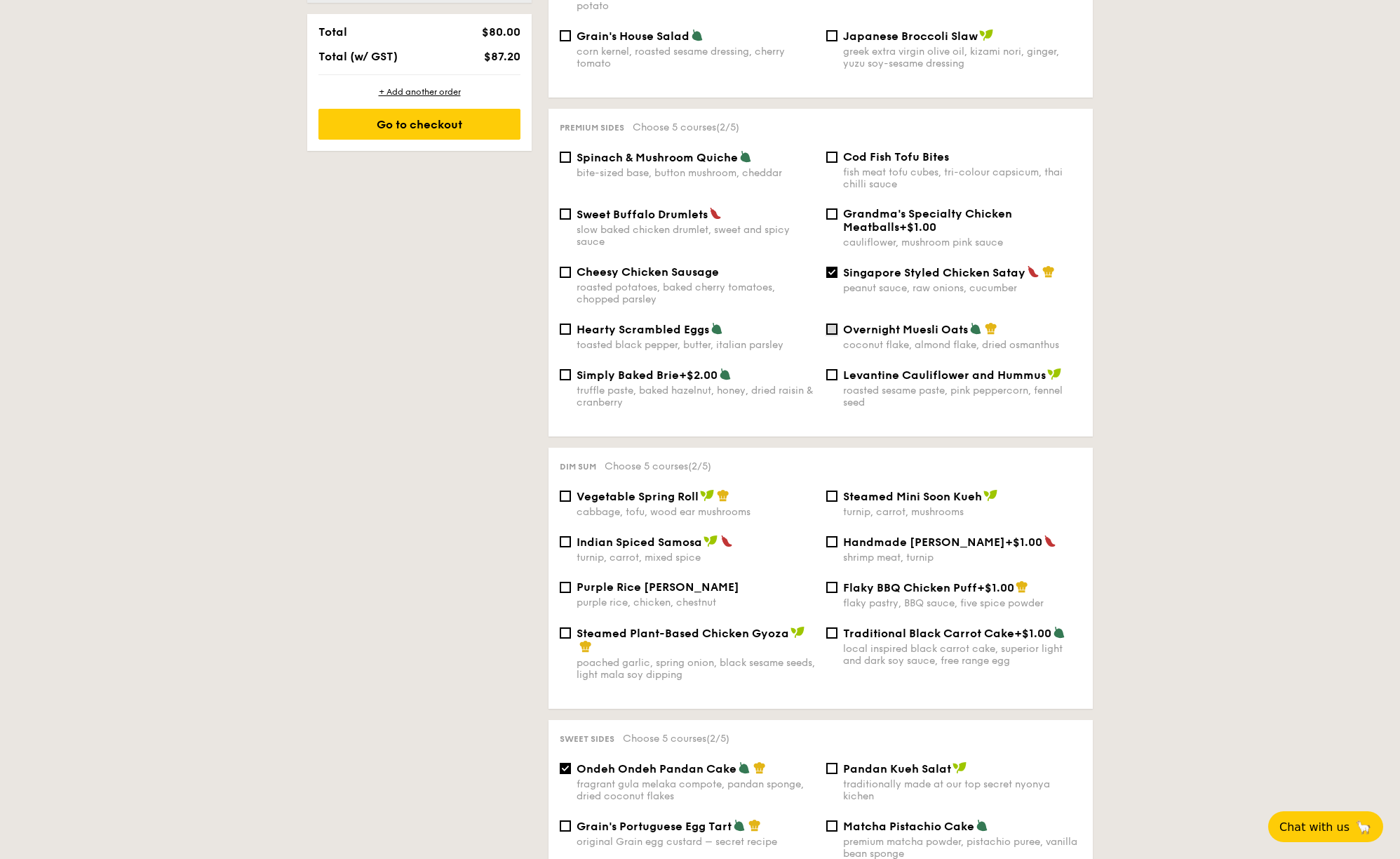
click at [833, 323] on input "Overnight Muesli Oats coconut flake, almond flake, dried osmanthus" at bounding box center [831, 328] width 11 height 11
click at [831, 323] on input "Overnight Muesli Oats coconut flake, almond flake, dried osmanthus" at bounding box center [831, 328] width 11 height 11
checkbox input "false"
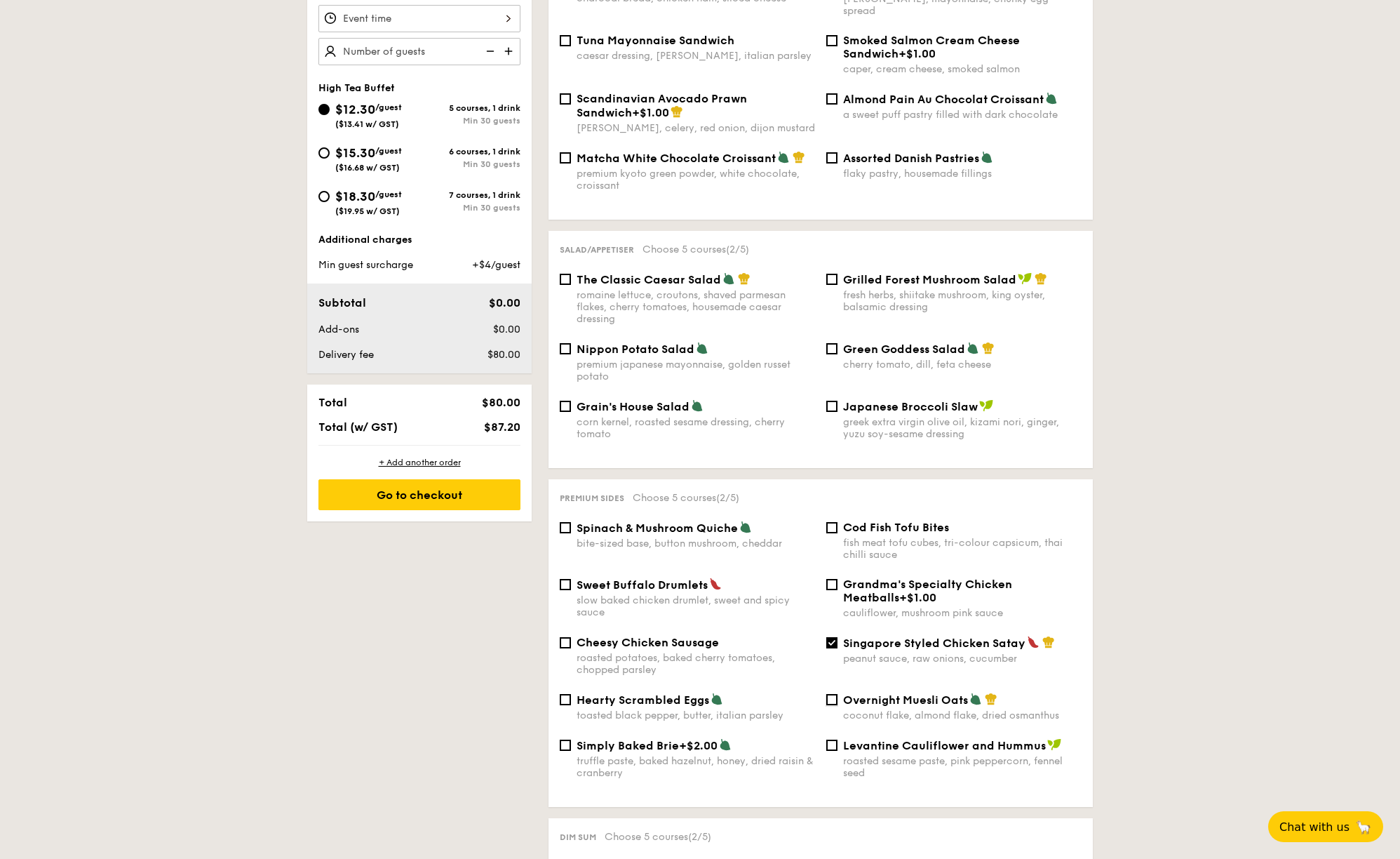
scroll to position [459, 0]
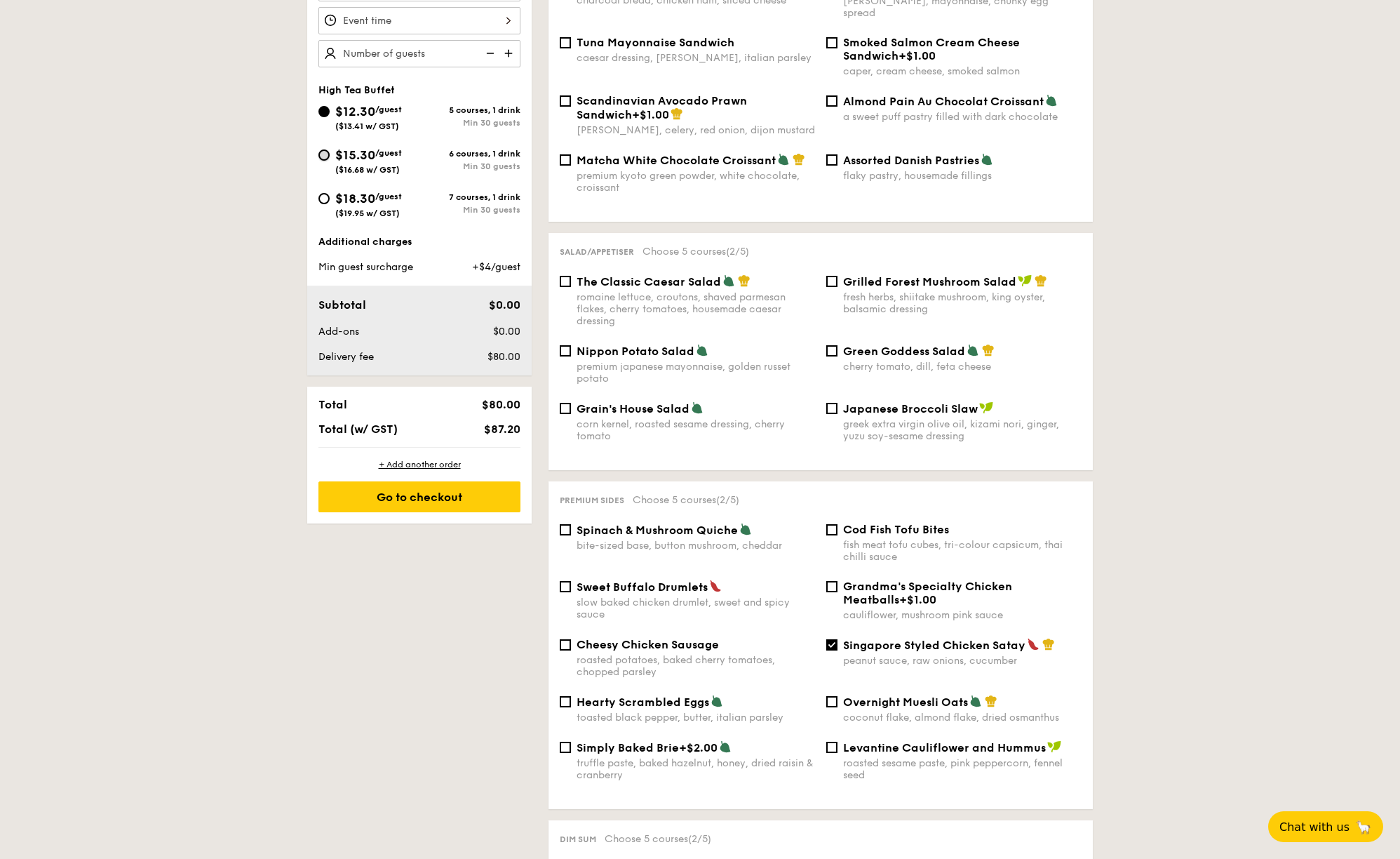
click at [321, 153] on input "$15.30 /guest ($16.68 w/ GST) 6 courses, 1 drink Min 30 guests" at bounding box center [324, 155] width 11 height 11
radio input "true"
checkbox input "false"
radio input "true"
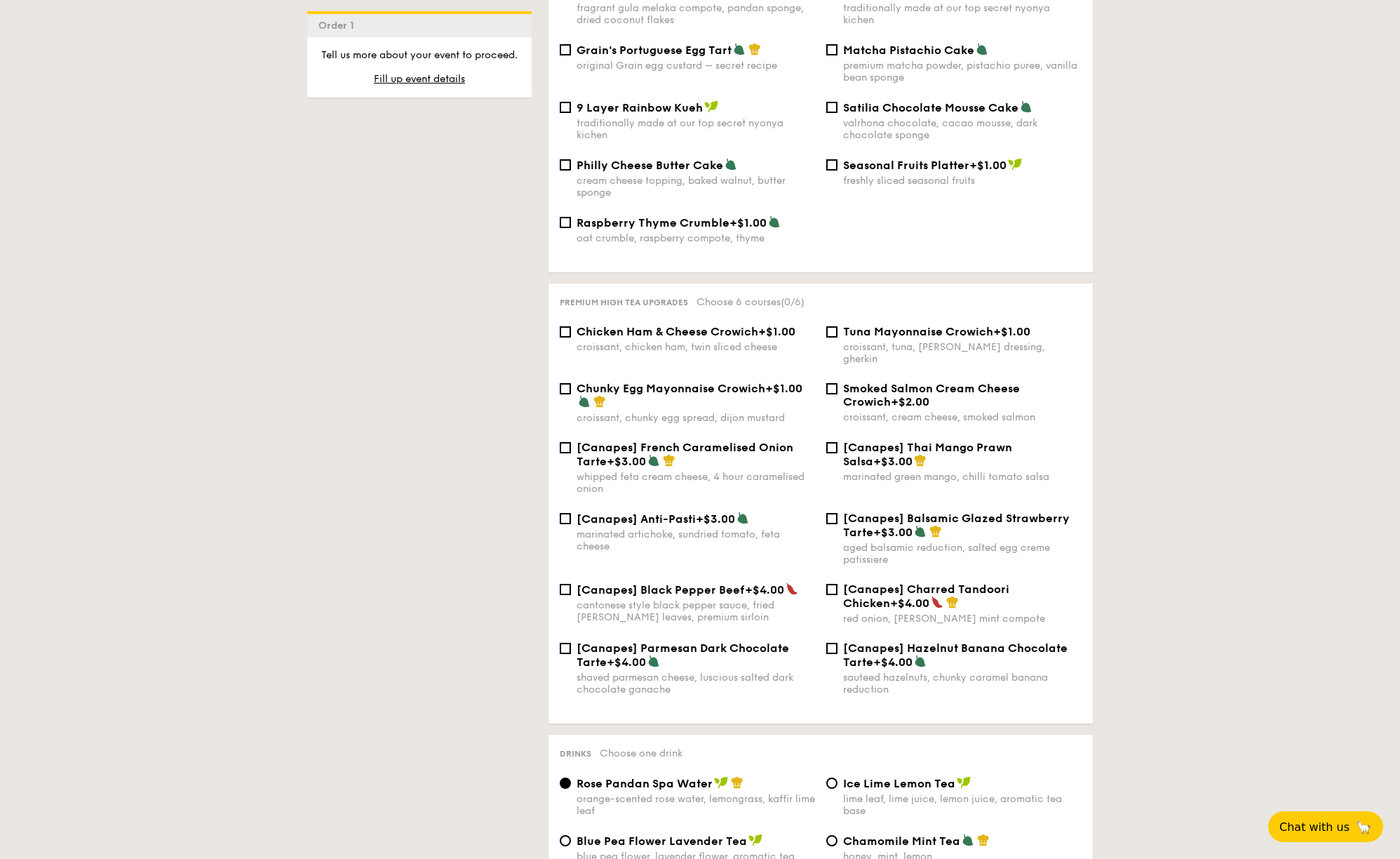
scroll to position [1359, 0]
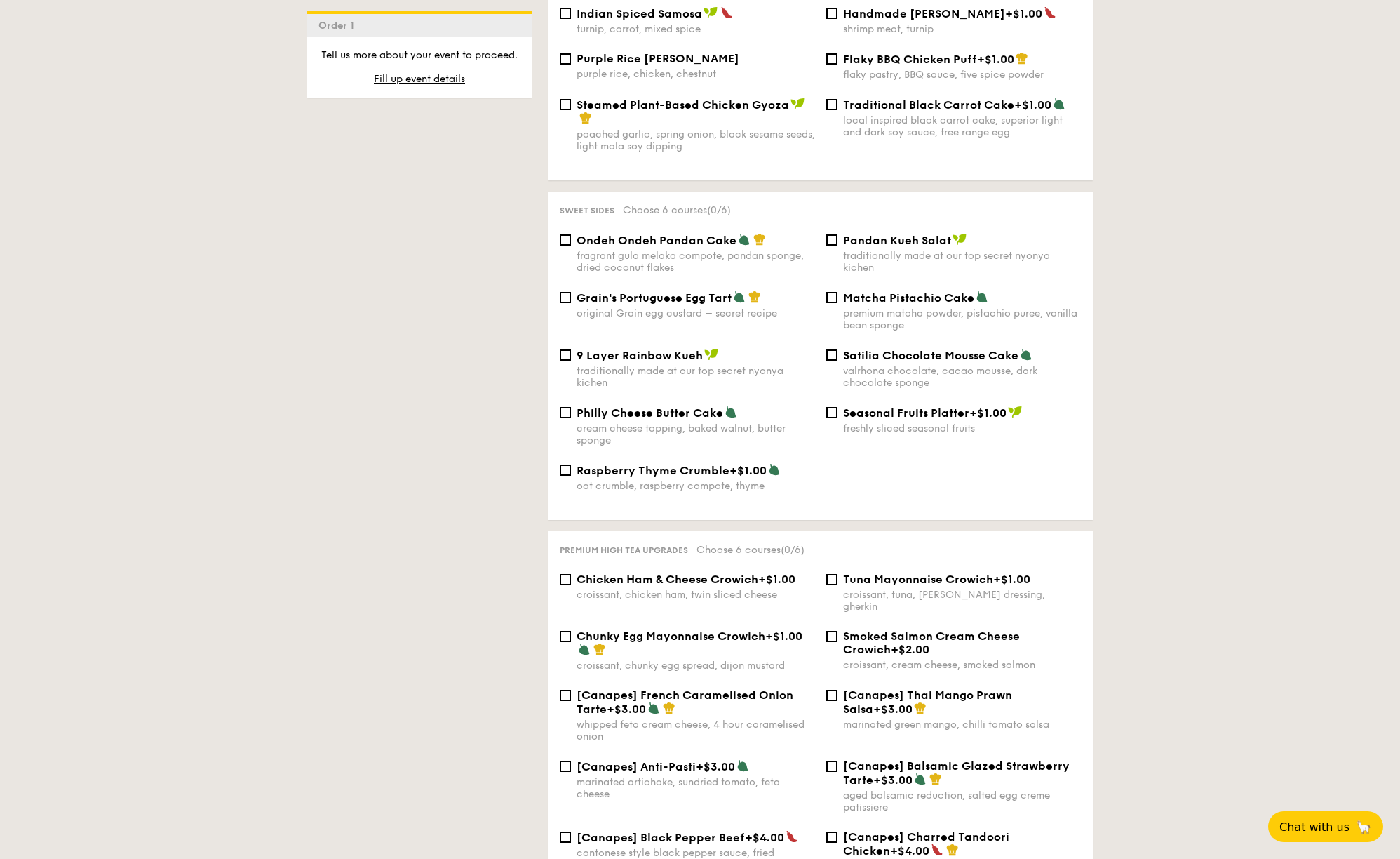
click at [562, 230] on div "Sweet sides Choose 6 courses (0/6) Ondeh Ondeh Pandan Cake fragrant [PERSON_NAM…" at bounding box center [821, 355] width 544 height 328
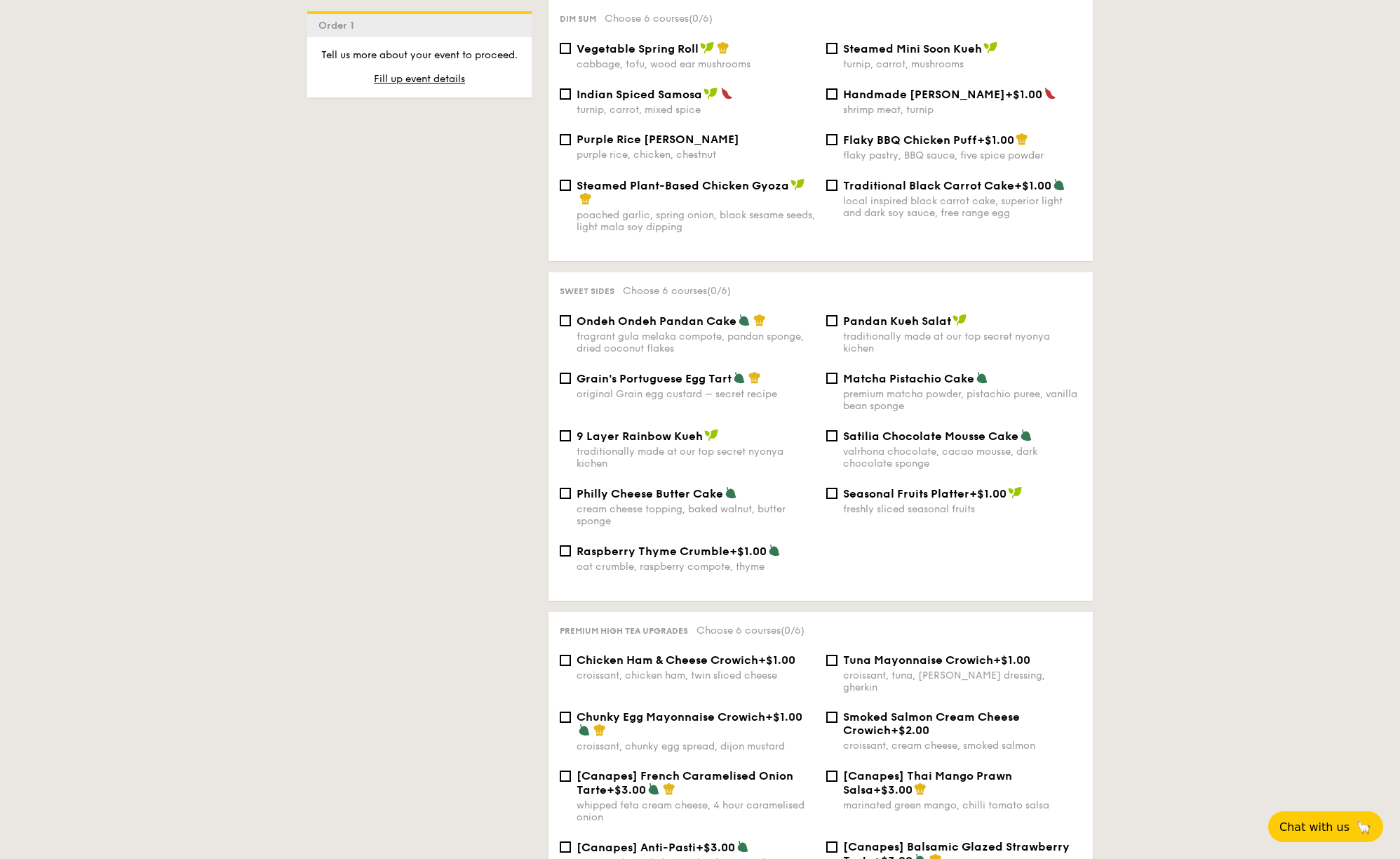
scroll to position [1277, 0]
click at [561, 322] on input "Ondeh Ondeh Pandan Cake fragrant [PERSON_NAME] melaka compote, pandan sponge, d…" at bounding box center [565, 322] width 11 height 11
checkbox input "true"
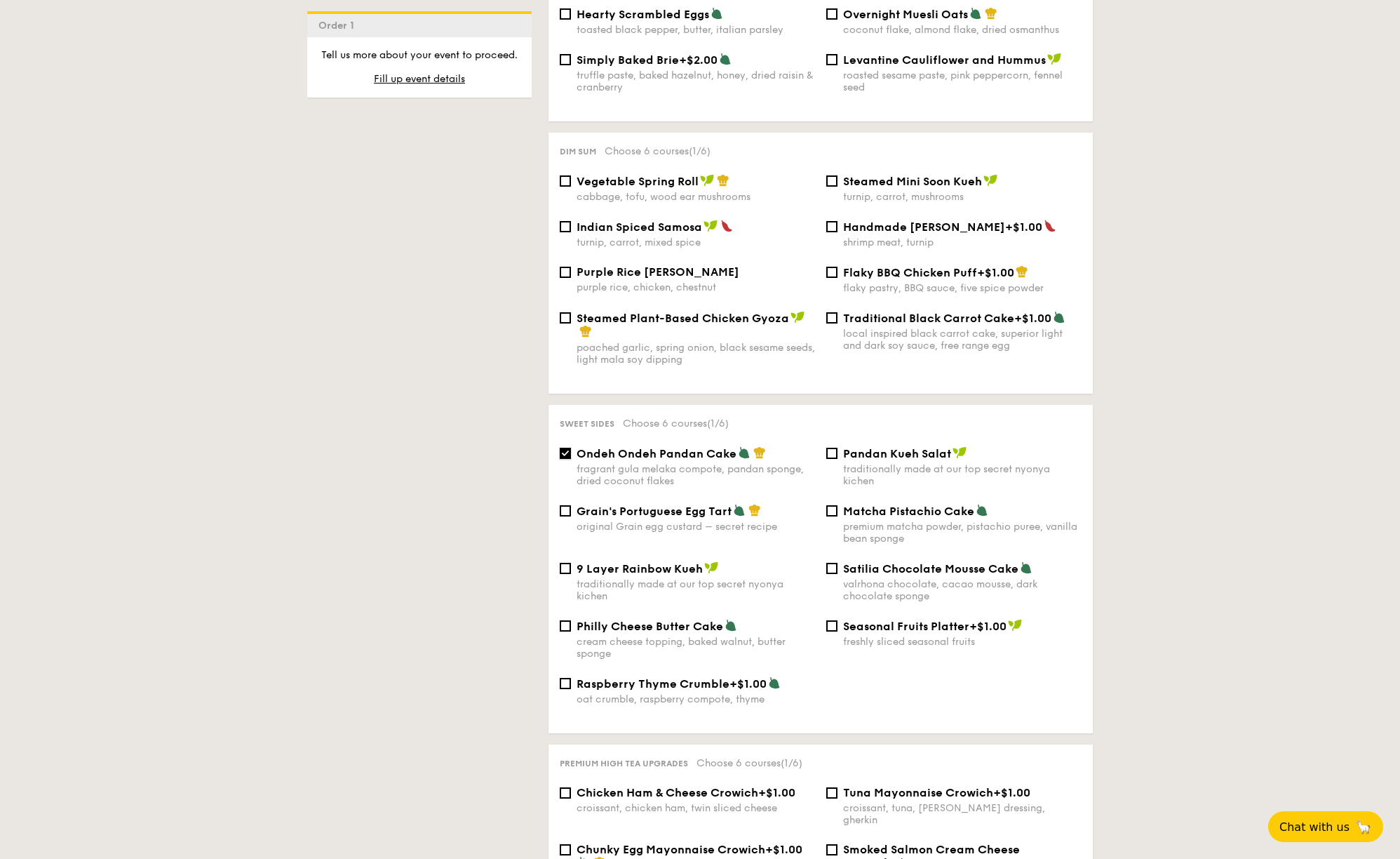
scroll to position [1192, 0]
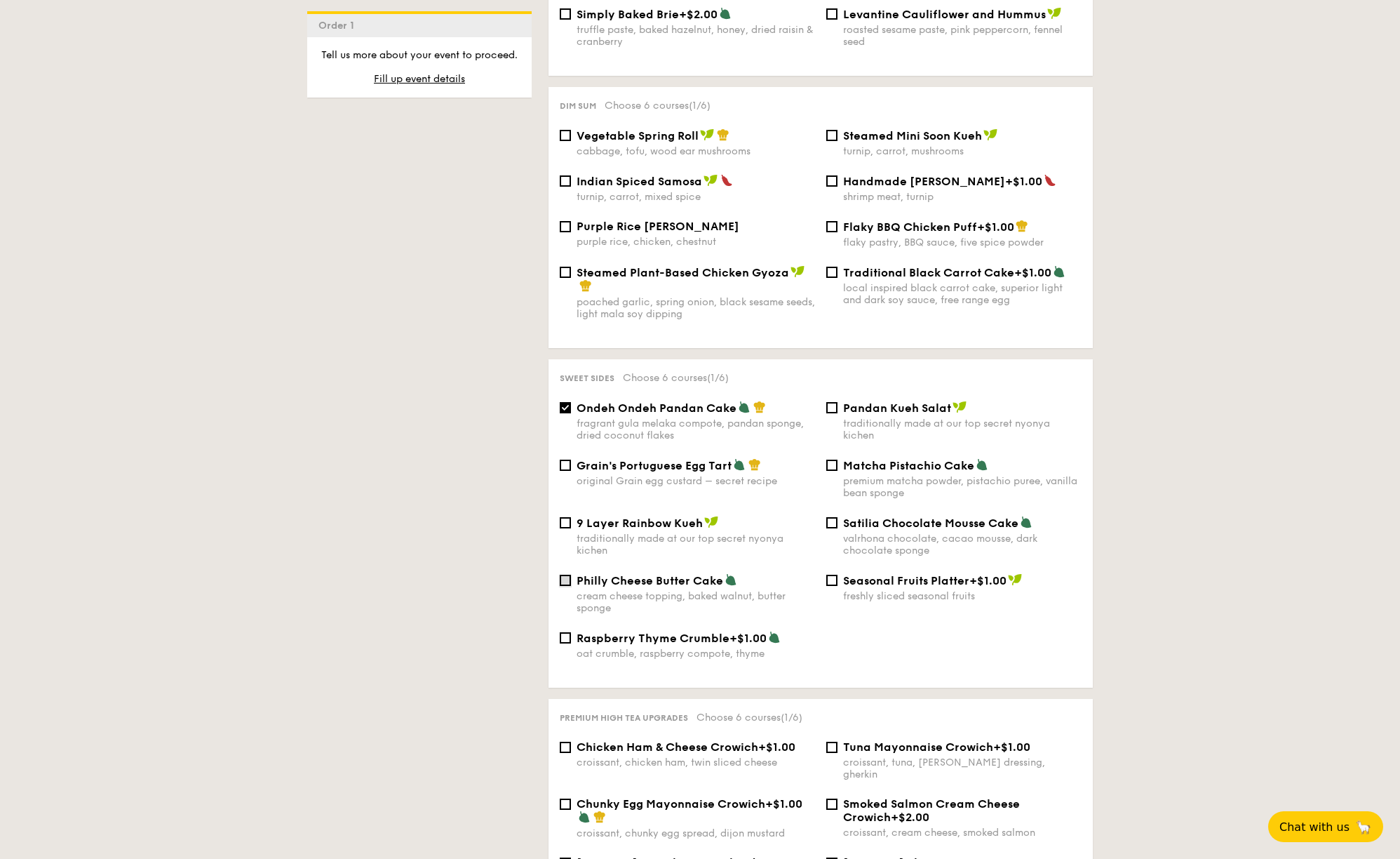
click at [568, 578] on input "Philly Cheese Butter Cake cream cheese topping, baked walnut, butter sponge" at bounding box center [565, 580] width 11 height 11
checkbox input "true"
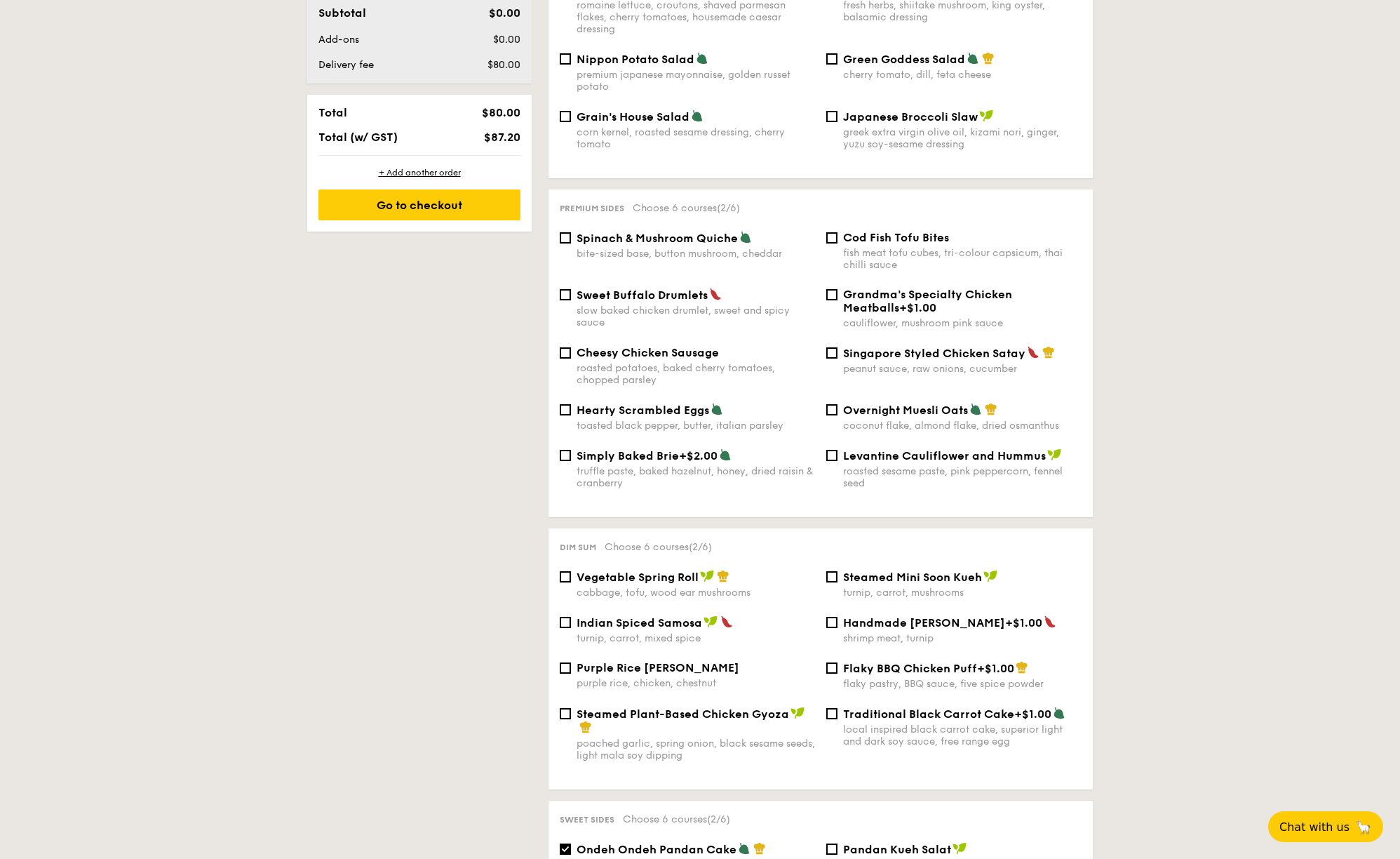
scroll to position [750, 0]
click at [831, 348] on input "Singapore Styled Chicken Satay peanut sauce, raw onions, cucumber" at bounding box center [831, 353] width 11 height 11
checkbox input "true"
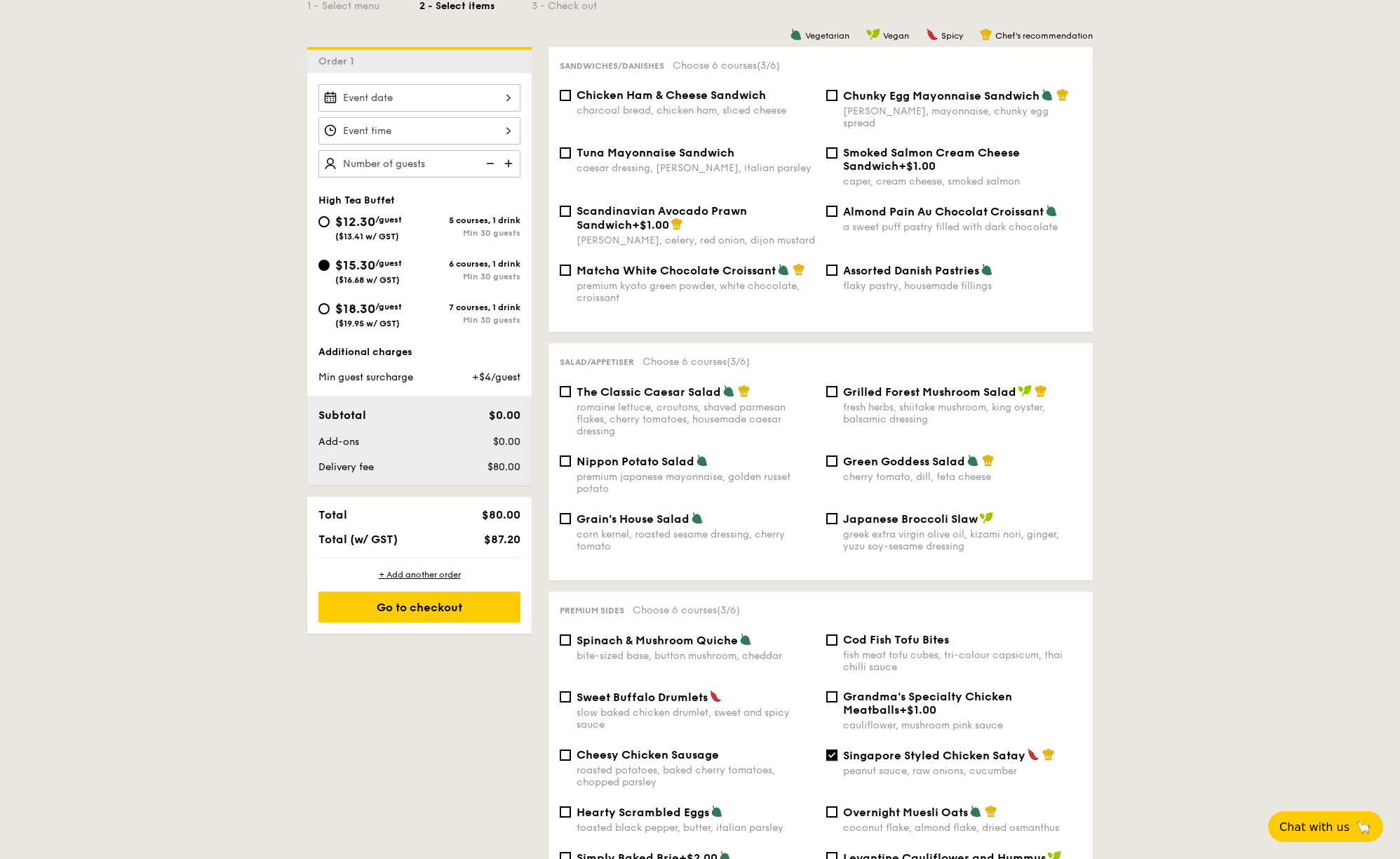
scroll to position [349, 0]
click at [566, 455] on input "Nippon Potato Salad premium japanese mayonnaise, golden russet potato" at bounding box center [565, 460] width 11 height 11
checkbox input "true"
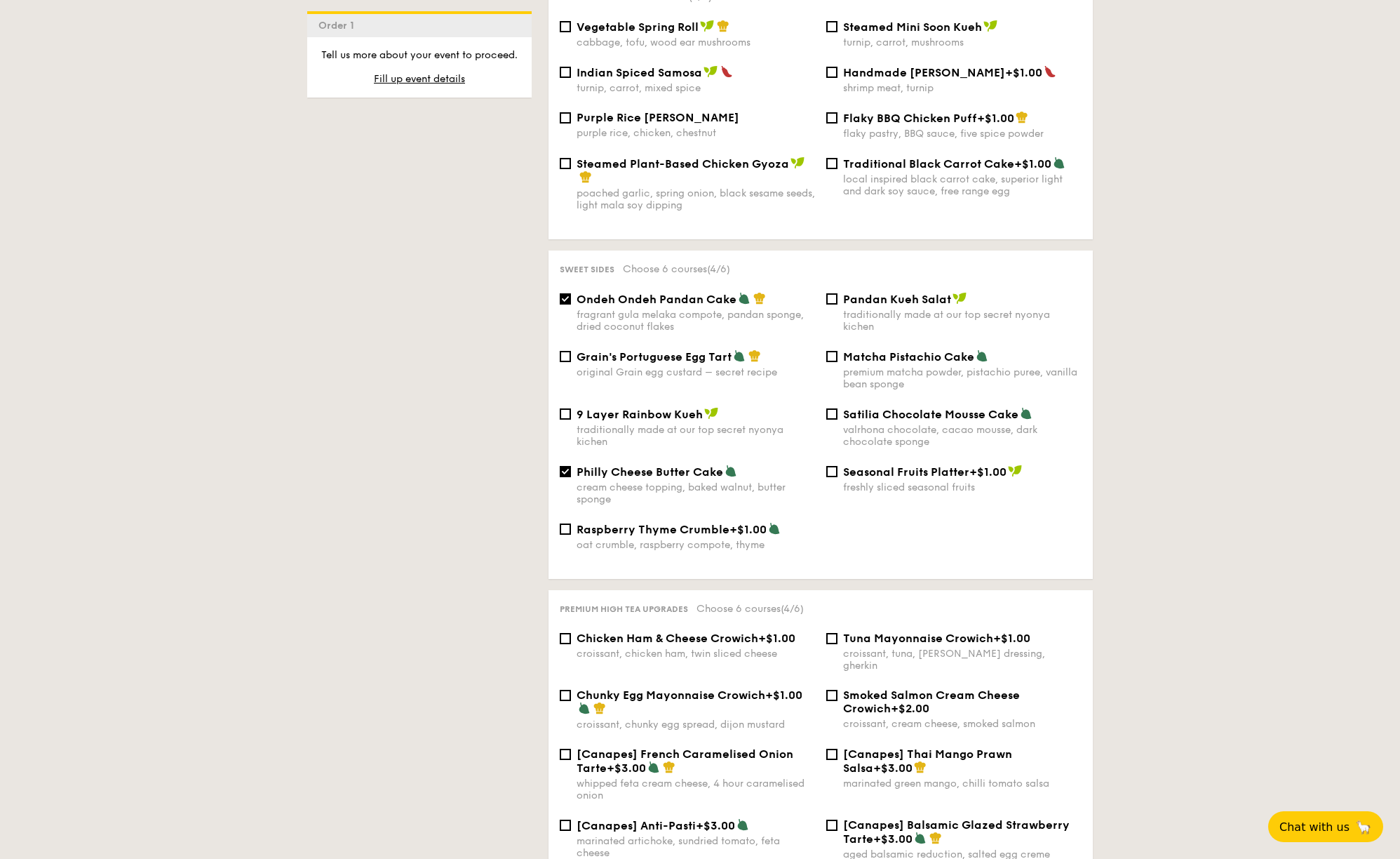
scroll to position [1945, 0]
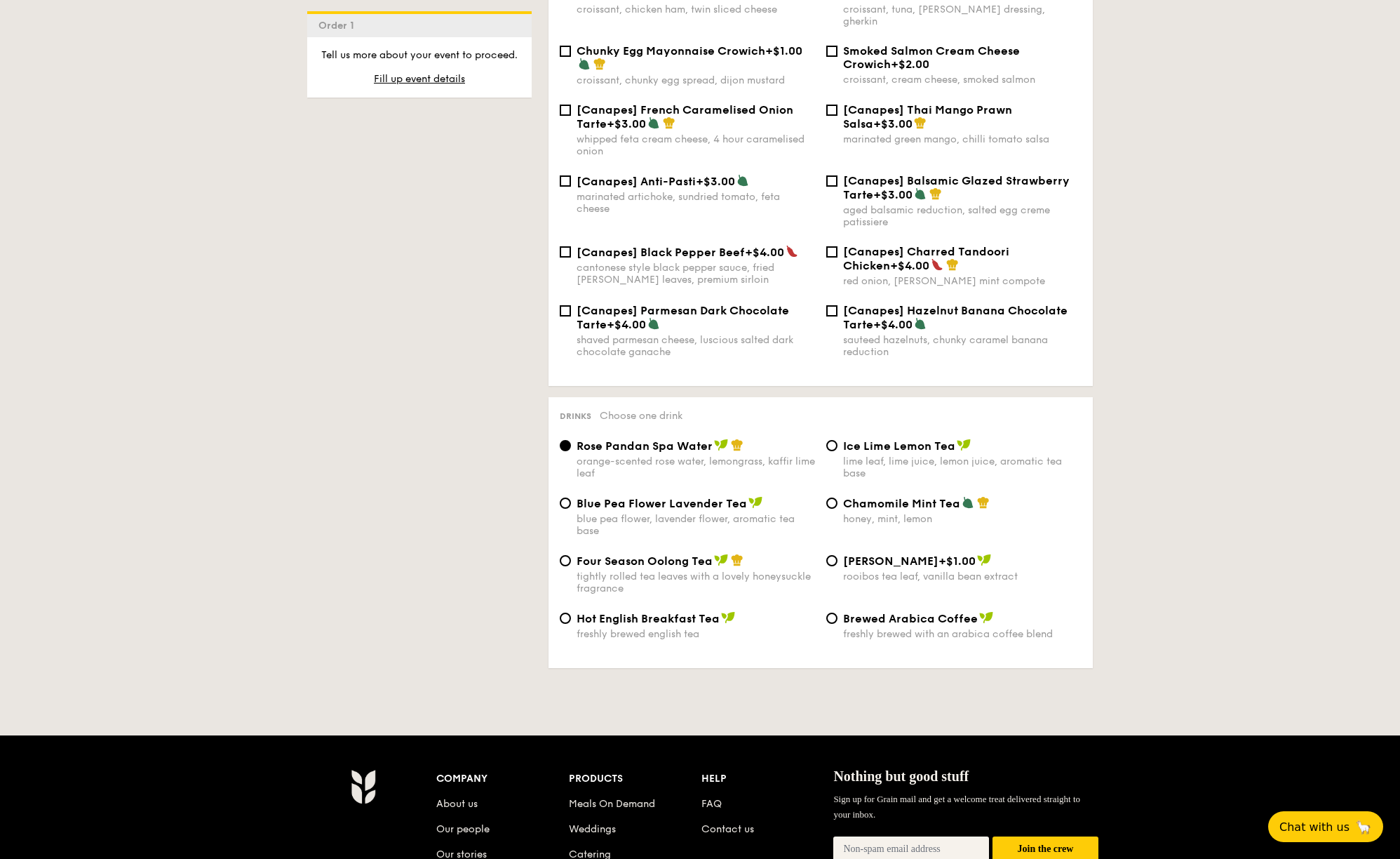
click at [559, 498] on div "Blue Pea Flower Lavender Tea blue pea flower, lavender flower, aromatic tea base" at bounding box center [687, 516] width 267 height 41
click at [568, 500] on input "Blue Pea Flower Lavender Tea blue pea flower, lavender flower, aromatic tea base" at bounding box center [565, 503] width 11 height 11
radio input "true"
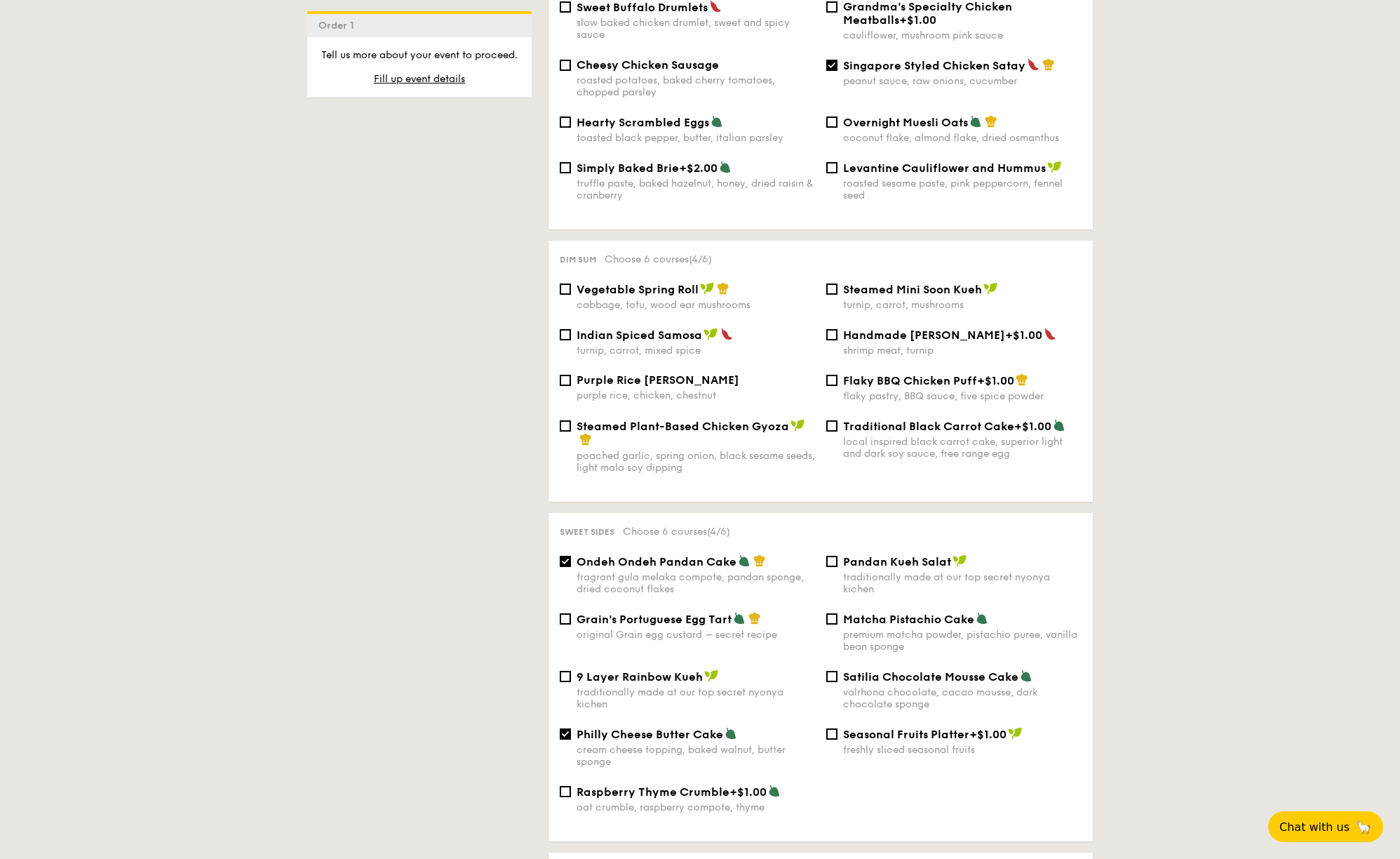
scroll to position [1029, 0]
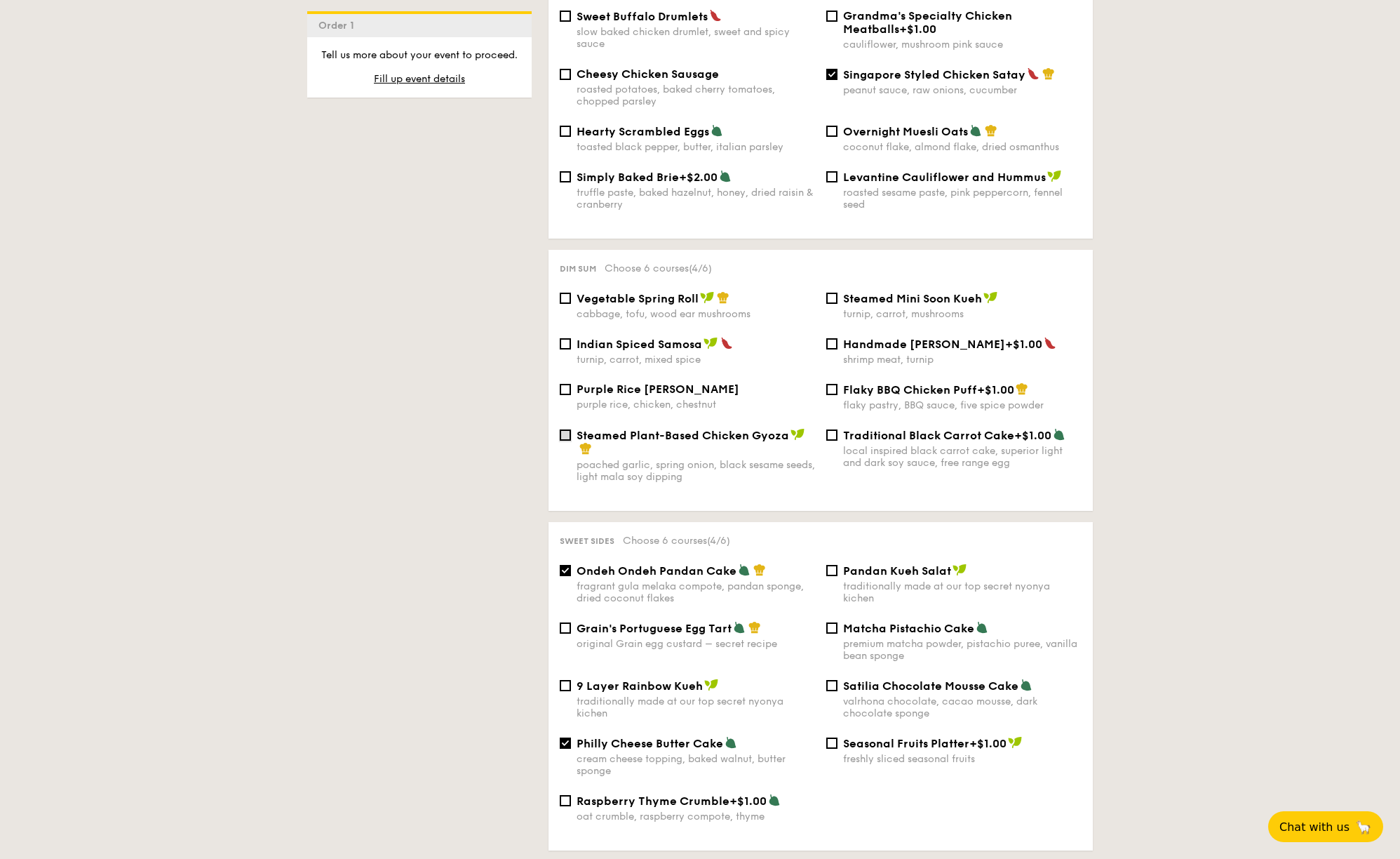
click at [565, 433] on input "Steamed Plant-Based Chicken Gyoza poached garlic, spring onion, black sesame se…" at bounding box center [565, 435] width 11 height 11
checkbox input "true"
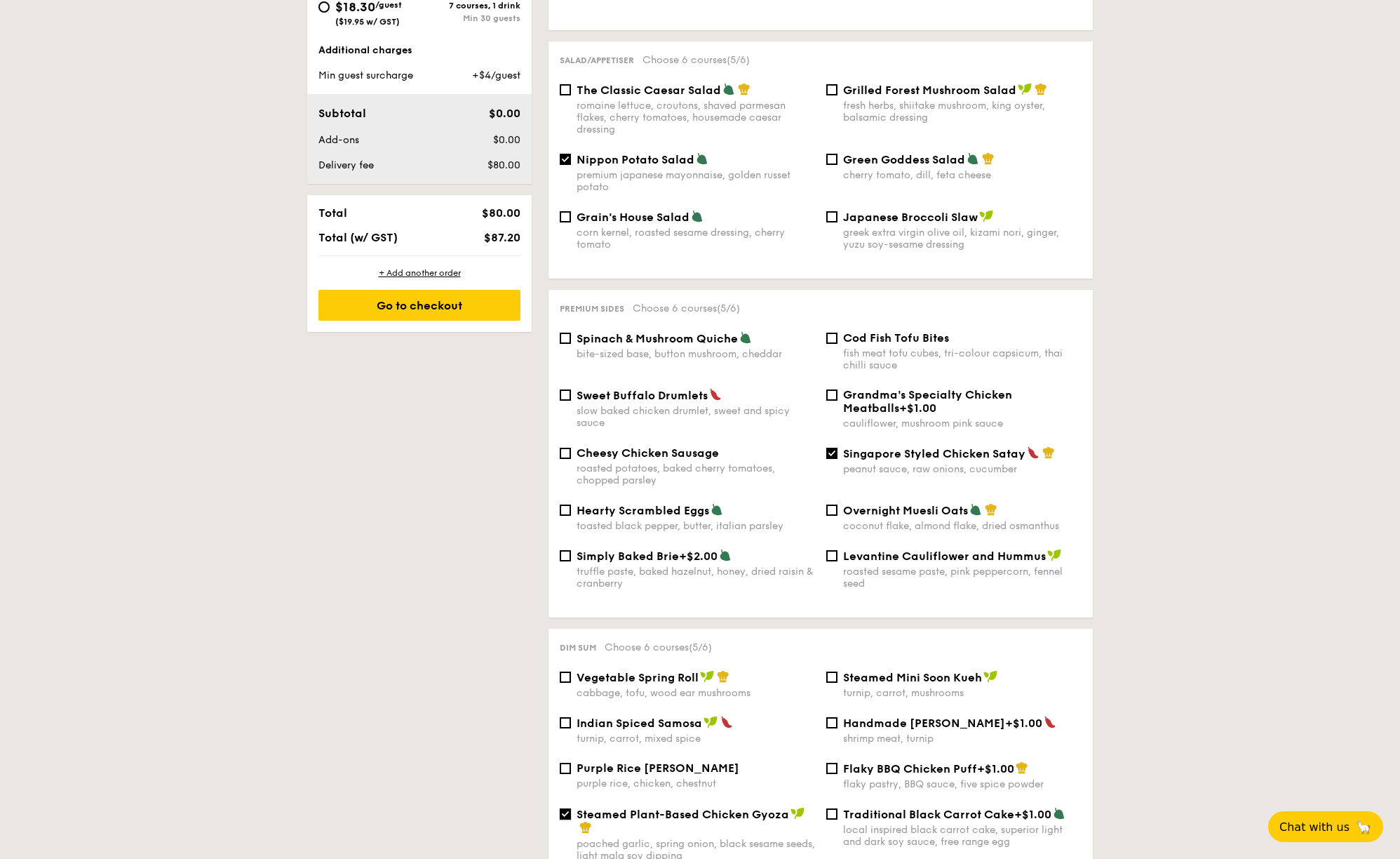
scroll to position [649, 0]
click at [568, 394] on input "Sweet Buffalo Drumlets slow baked chicken drumlet, sweet and spicy sauce" at bounding box center [565, 396] width 11 height 11
click at [667, 390] on span "Sweet Buffalo Drumlets" at bounding box center [642, 397] width 131 height 14
click at [570, 390] on input "Sweet Buffalo Drumlets slow baked chicken drumlet, sweet and spicy sauce" at bounding box center [565, 396] width 11 height 11
click at [667, 390] on span "Sweet Buffalo Drumlets" at bounding box center [642, 397] width 131 height 14
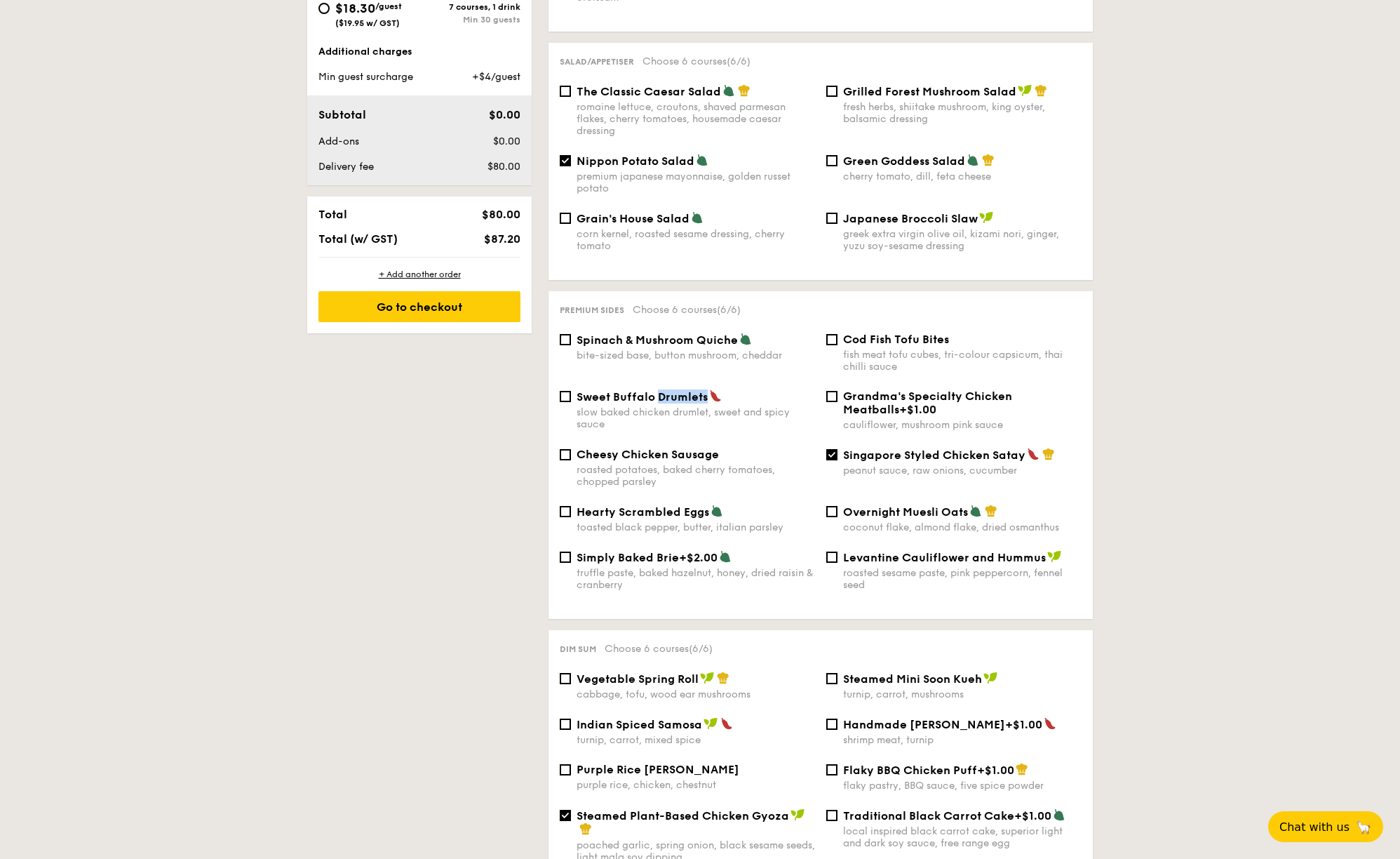
click at [570, 390] on input "Sweet Buffalo Drumlets slow baked chicken drumlet, sweet and spicy sauce" at bounding box center [565, 396] width 11 height 11
click at [667, 390] on span "Sweet Buffalo Drumlets" at bounding box center [642, 397] width 131 height 14
click at [570, 390] on input "Sweet Buffalo Drumlets slow baked chicken drumlet, sweet and spicy sauce" at bounding box center [565, 396] width 11 height 11
copy div "Sweet Buffalo Drumlets"
click at [568, 390] on input "Sweet Buffalo Drumlets slow baked chicken drumlet, sweet and spicy sauce" at bounding box center [565, 396] width 11 height 11
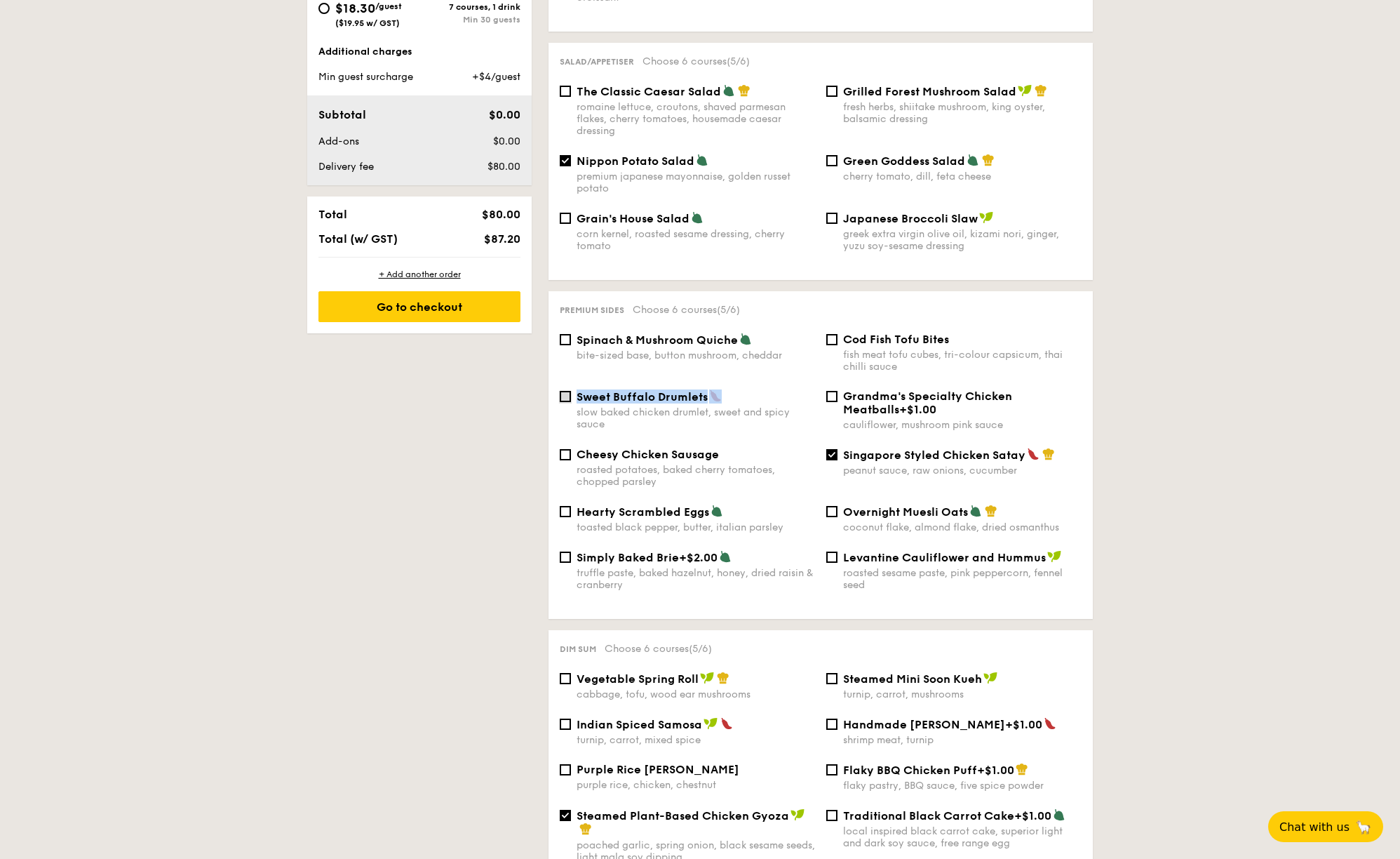
checkbox input "true"
click at [974, 440] on div "Sweet Buffalo Drumlets slow baked chicken drumlet, sweet and spicy sauce Grandm…" at bounding box center [821, 419] width 533 height 58
click at [965, 449] on span "Singapore Styled Chicken Satay" at bounding box center [934, 455] width 182 height 14
click at [837, 449] on input "Singapore Styled Chicken Satay peanut sauce, raw onions, cucumber" at bounding box center [831, 454] width 11 height 11
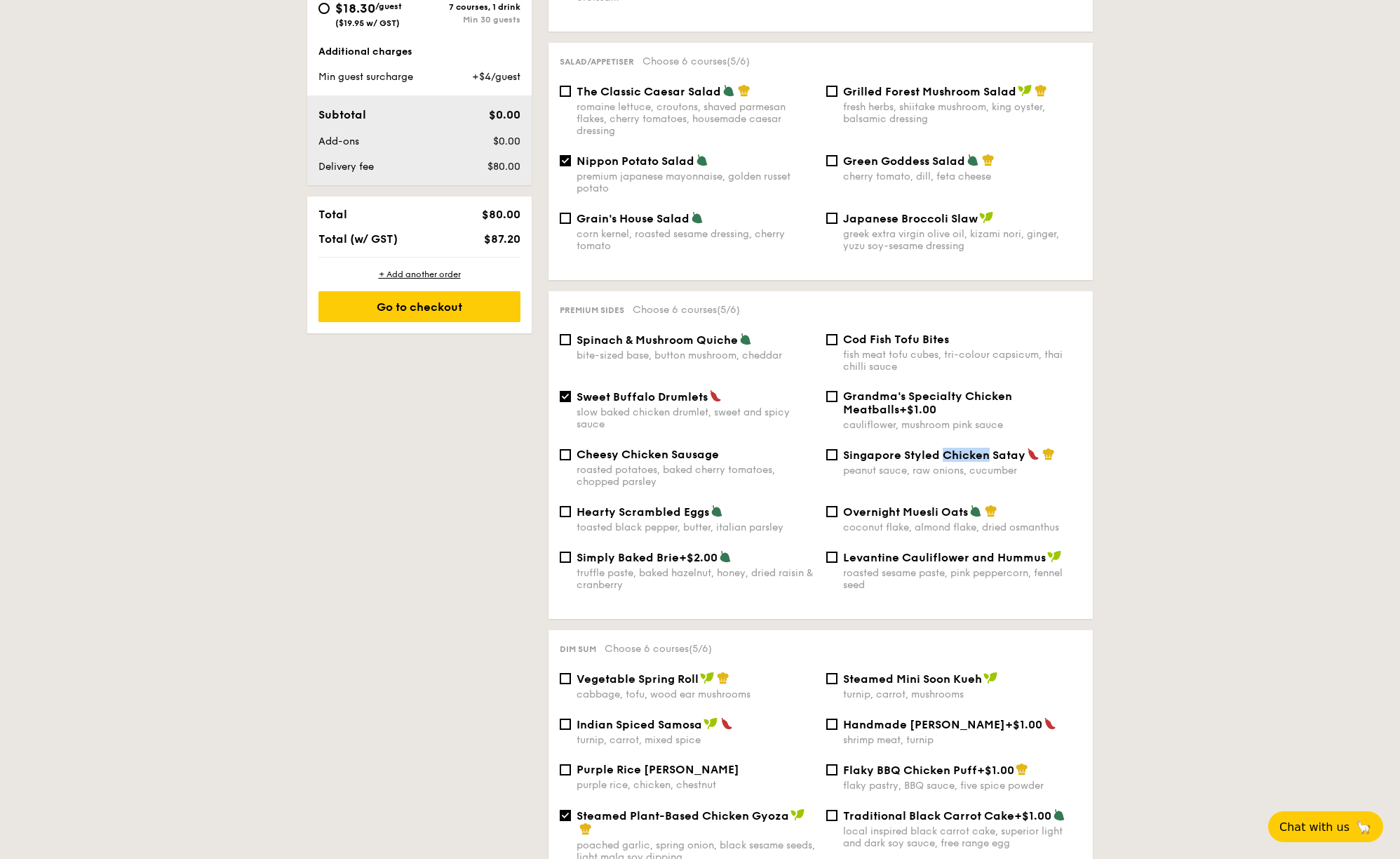
click at [965, 449] on span "Singapore Styled Chicken Satay" at bounding box center [934, 455] width 182 height 14
click at [837, 449] on input "Singapore Styled Chicken Satay peanut sauce, raw onions, cucumber" at bounding box center [831, 454] width 11 height 11
click at [965, 449] on span "Singapore Styled Chicken Satay" at bounding box center [934, 455] width 182 height 14
click at [837, 449] on input "Singapore Styled Chicken Satay peanut sauce, raw onions, cucumber" at bounding box center [831, 454] width 11 height 11
checkbox input "false"
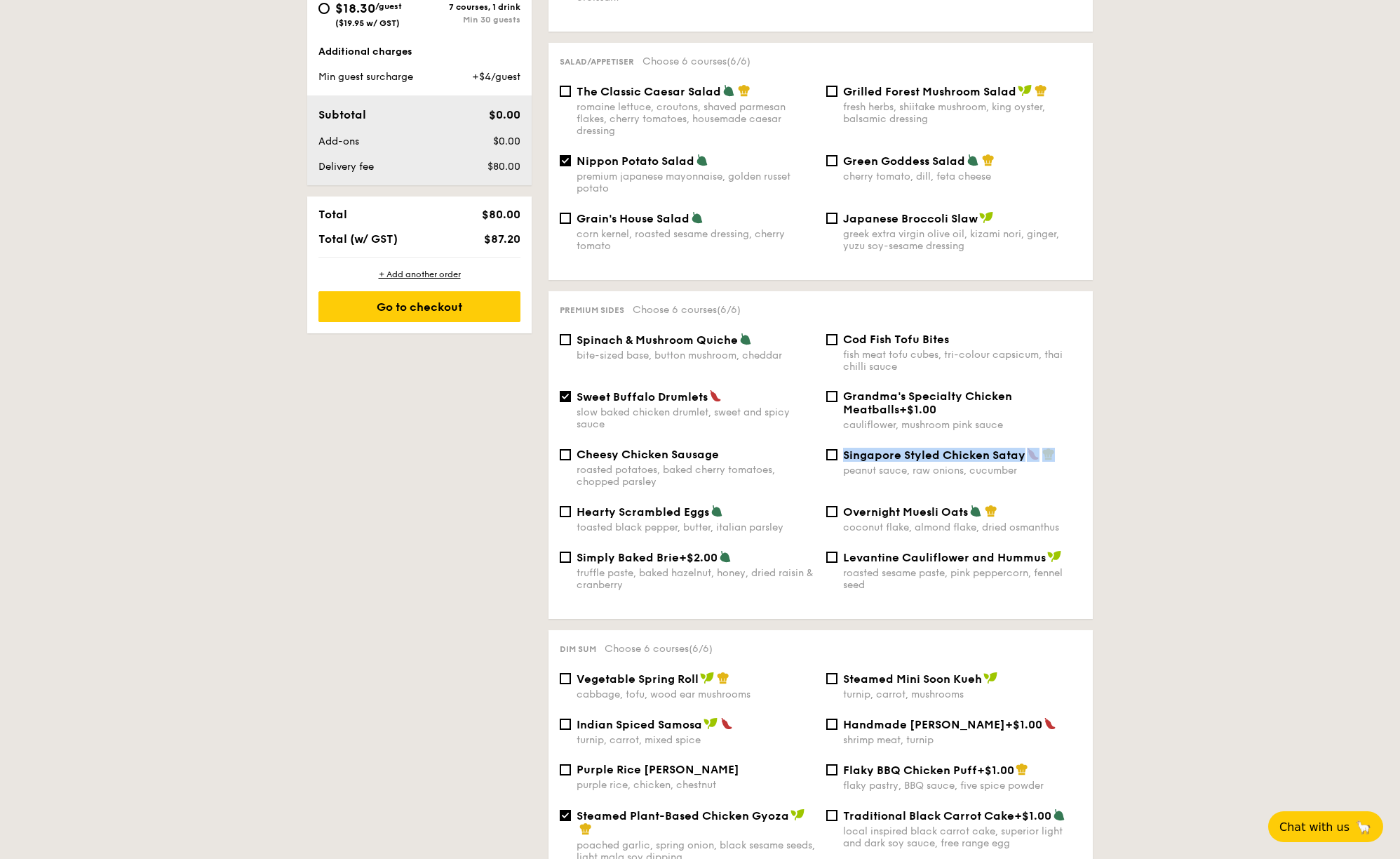
copy div "Singapore Styled Chicken Satay"
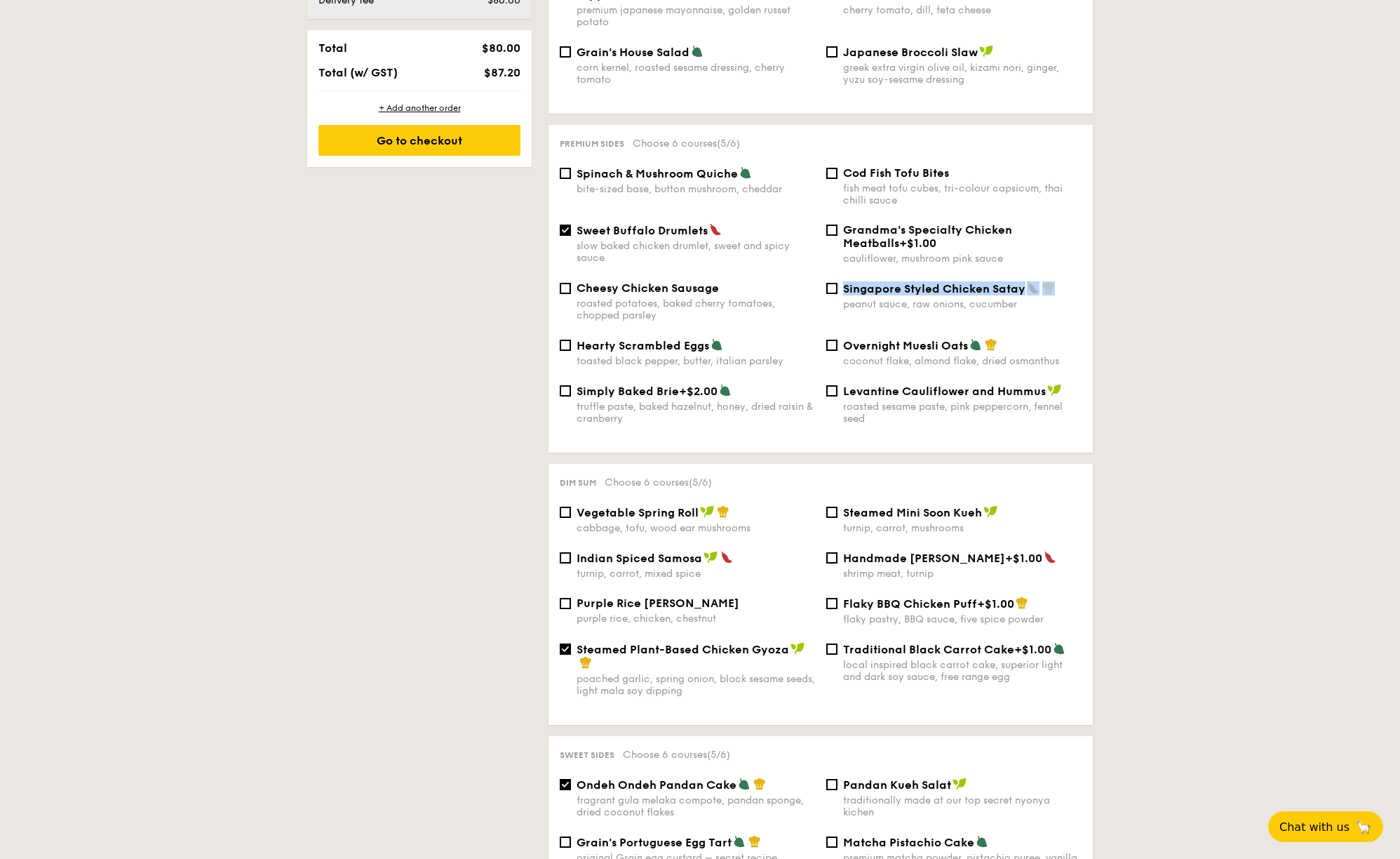
scroll to position [860, 0]
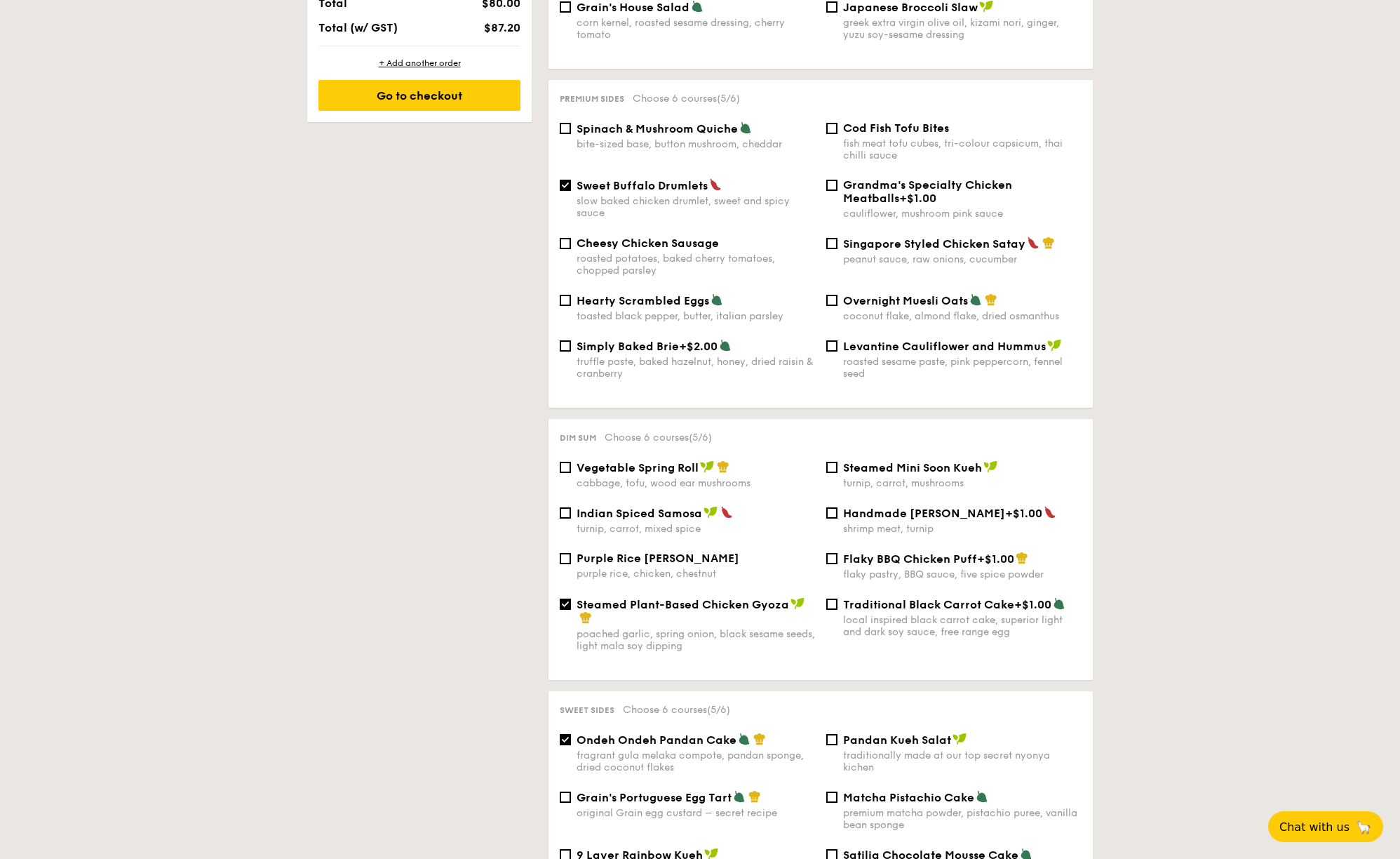
click at [690, 603] on span "Steamed Plant-Based Chicken Gyoza" at bounding box center [683, 604] width 213 height 14
click at [570, 603] on input "Steamed Plant-Based Chicken Gyoza poached garlic, spring onion, black sesame se…" at bounding box center [565, 604] width 11 height 11
click at [690, 603] on span "Steamed Plant-Based Chicken Gyoza" at bounding box center [683, 604] width 213 height 14
click at [570, 603] on input "Steamed Plant-Based Chicken Gyoza poached garlic, spring onion, black sesame se…" at bounding box center [565, 604] width 11 height 11
click at [690, 603] on span "Steamed Plant-Based Chicken Gyoza" at bounding box center [683, 604] width 213 height 14
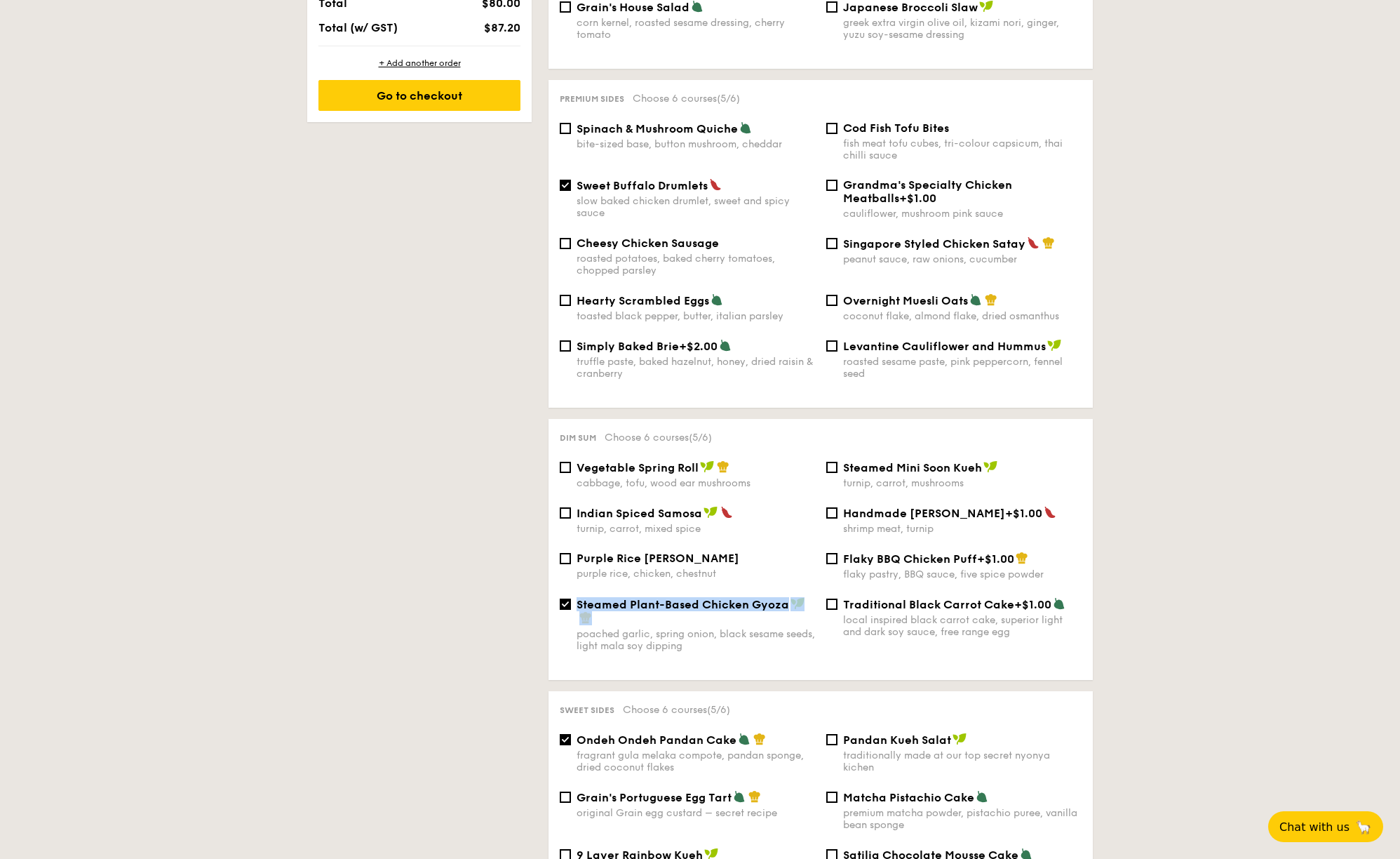
click at [570, 603] on input "Steamed Plant-Based Chicken Gyoza poached garlic, spring onion, black sesame se…" at bounding box center [565, 604] width 11 height 11
checkbox input "false"
copy div "Steamed Plant-Based Chicken Gyoza"
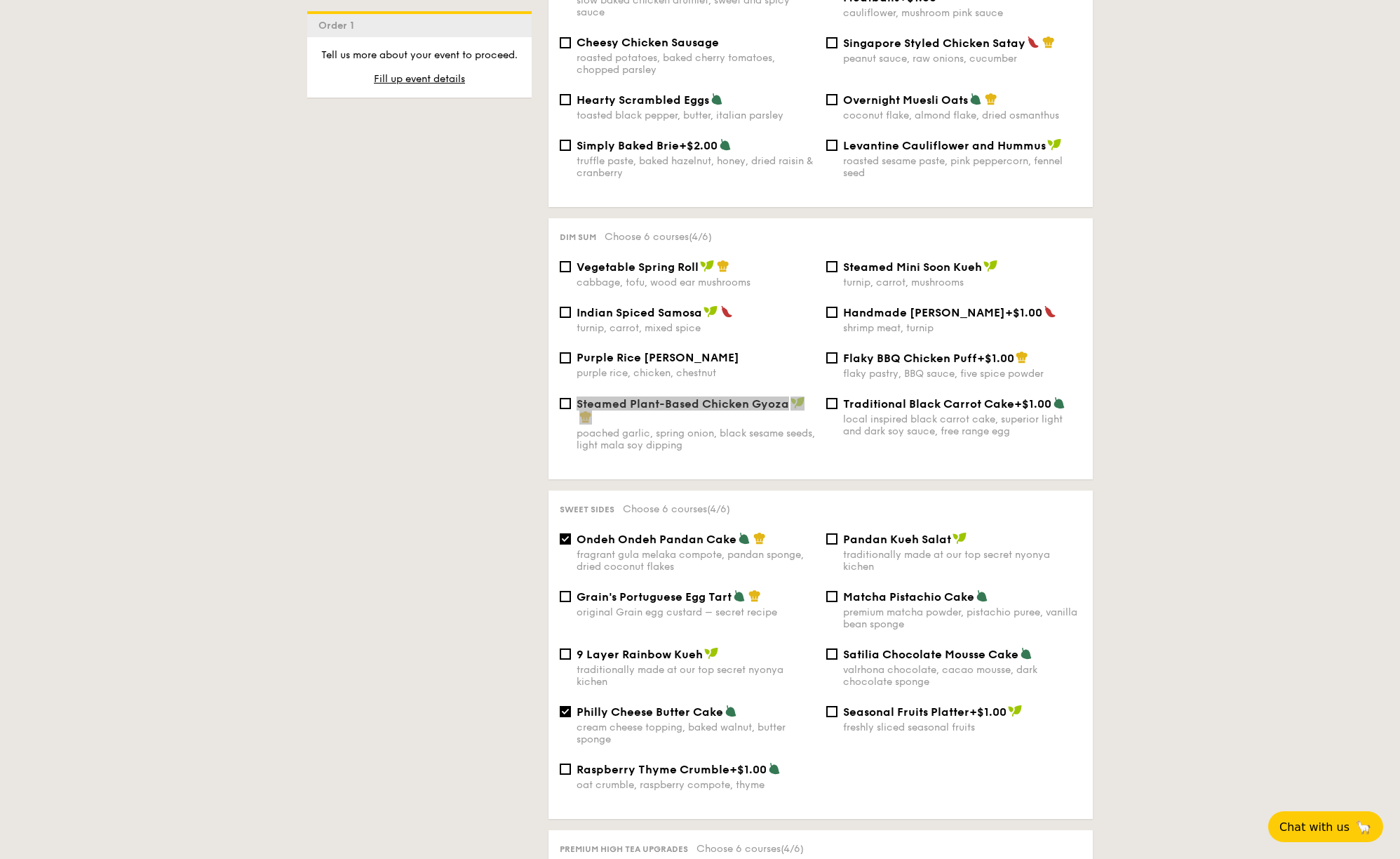
scroll to position [1083, 0]
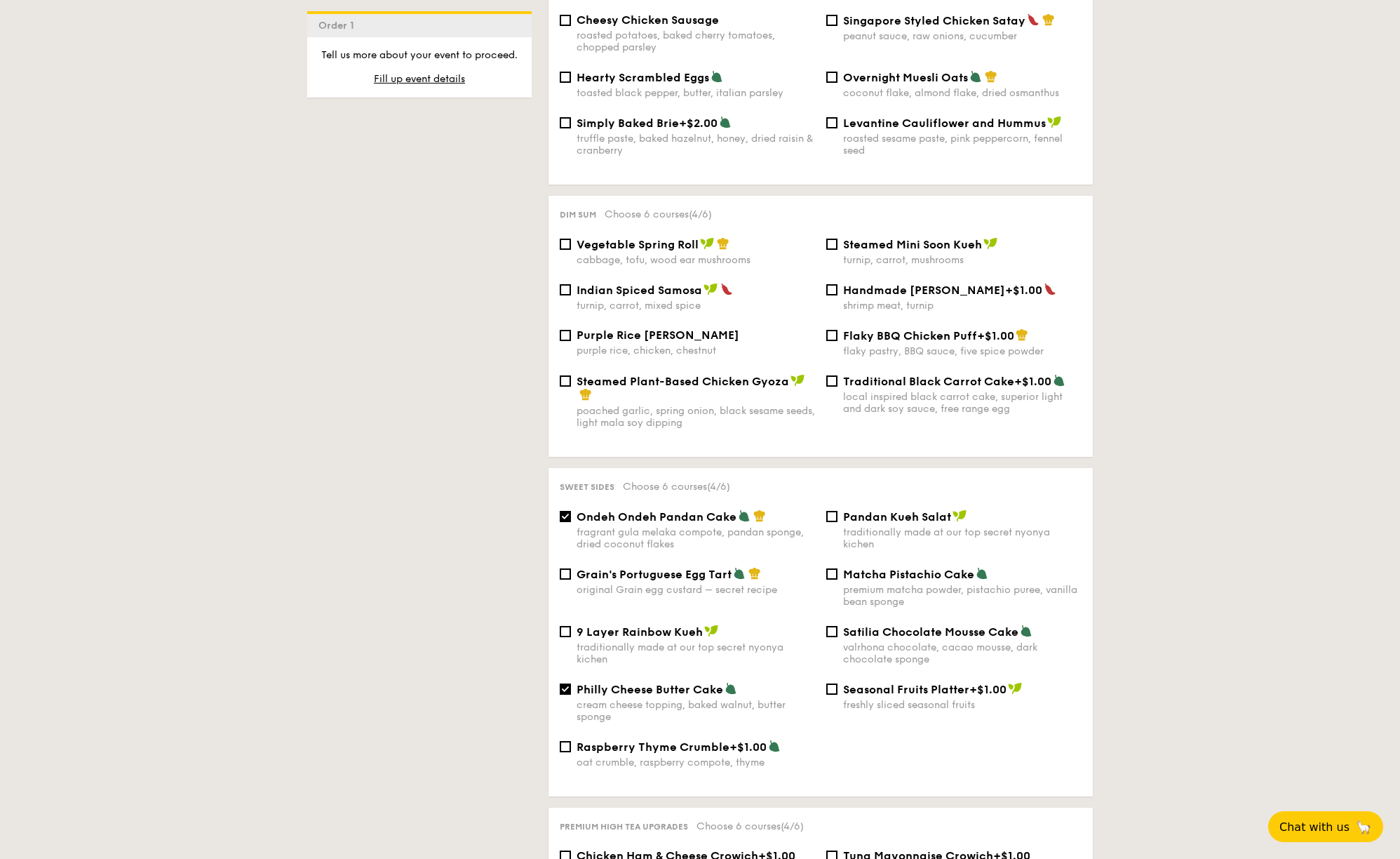
click at [636, 510] on span "Ondeh Ondeh Pandan Cake" at bounding box center [657, 516] width 160 height 14
click at [570, 510] on input "Ondeh Ondeh Pandan Cake fragrant [PERSON_NAME] melaka compote, pandan sponge, d…" at bounding box center [565, 516] width 11 height 11
click at [636, 510] on span "Ondeh Ondeh Pandan Cake" at bounding box center [657, 516] width 160 height 14
click at [570, 510] on input "Ondeh Ondeh Pandan Cake fragrant [PERSON_NAME] melaka compote, pandan sponge, d…" at bounding box center [565, 516] width 11 height 11
click at [636, 510] on span "Ondeh Ondeh Pandan Cake" at bounding box center [657, 516] width 160 height 14
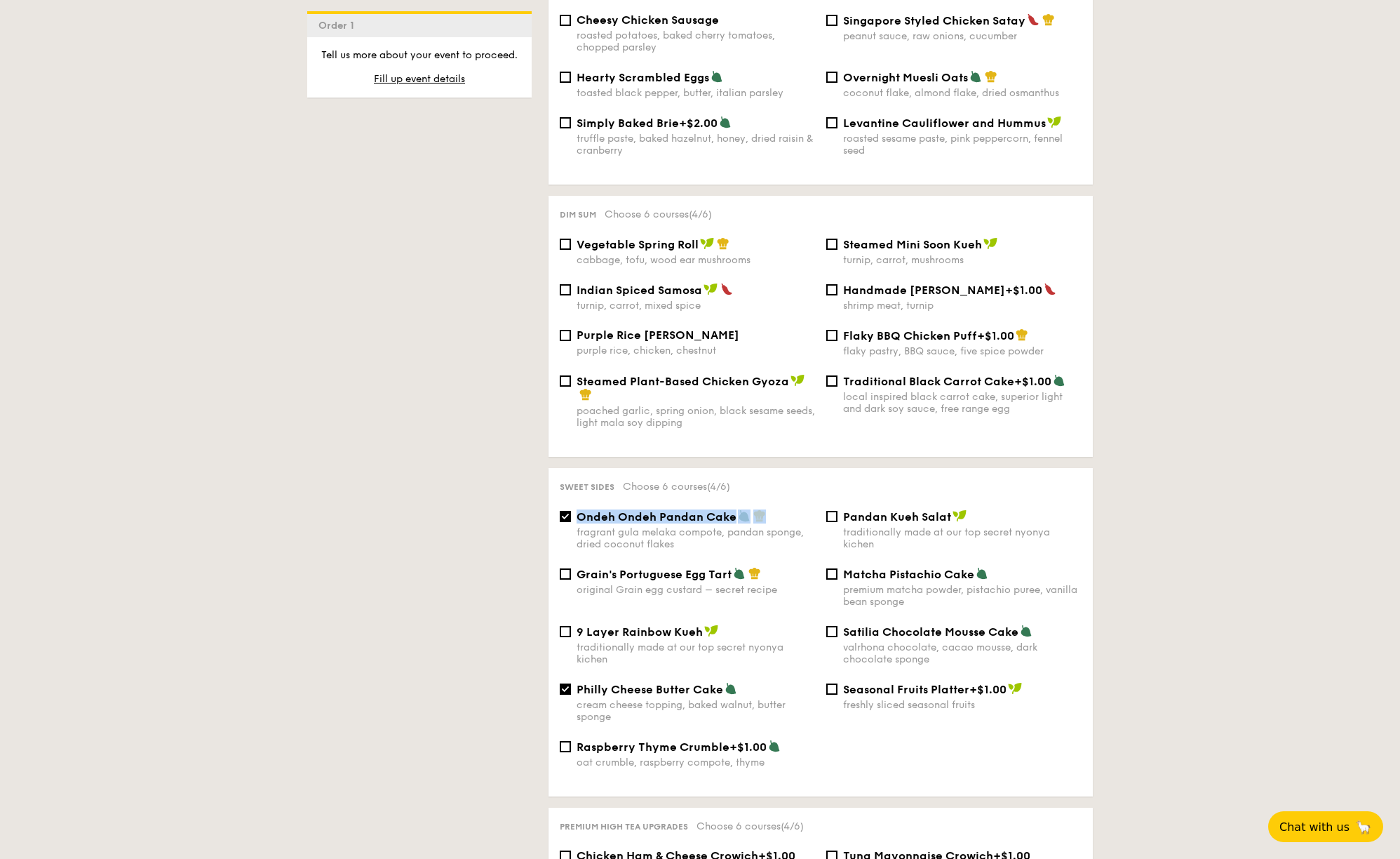
click at [570, 510] on input "Ondeh Ondeh Pandan Cake fragrant [PERSON_NAME] melaka compote, pandan sponge, d…" at bounding box center [565, 516] width 11 height 11
checkbox input "false"
copy div "Ondeh Ondeh Pandan Cake"
click at [686, 692] on span "Philly Cheese Butter Cake" at bounding box center [650, 689] width 146 height 14
click at [570, 692] on input "Philly Cheese Butter Cake cream cheese topping, baked walnut, butter sponge" at bounding box center [565, 689] width 11 height 11
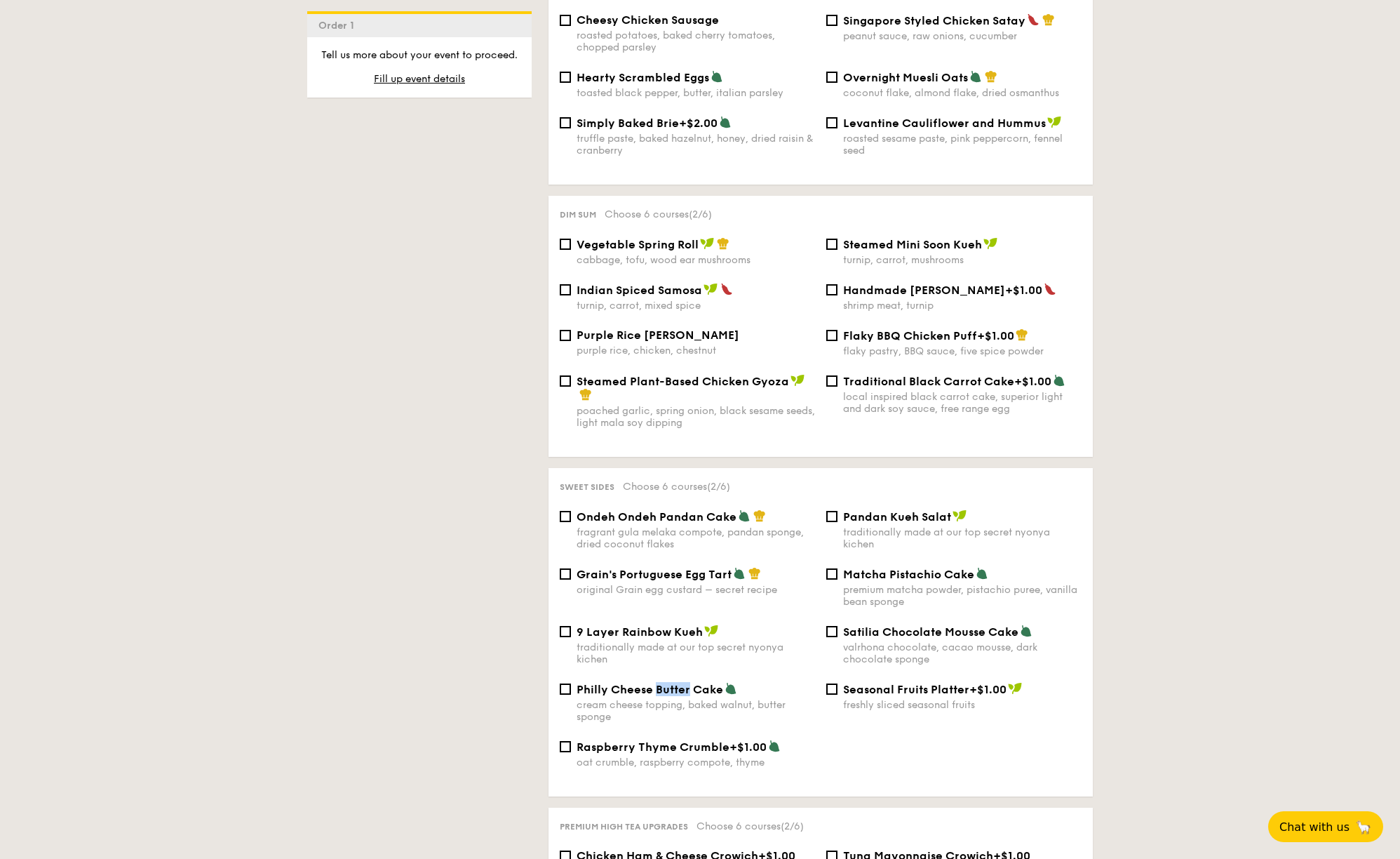
click at [686, 692] on span "Philly Cheese Butter Cake" at bounding box center [650, 689] width 146 height 14
click at [570, 692] on input "Philly Cheese Butter Cake cream cheese topping, baked walnut, butter sponge" at bounding box center [565, 689] width 11 height 11
click at [686, 692] on span "Philly Cheese Butter Cake" at bounding box center [650, 689] width 146 height 14
click at [570, 692] on input "Philly Cheese Butter Cake cream cheese topping, baked walnut, butter sponge" at bounding box center [565, 689] width 11 height 11
checkbox input "false"
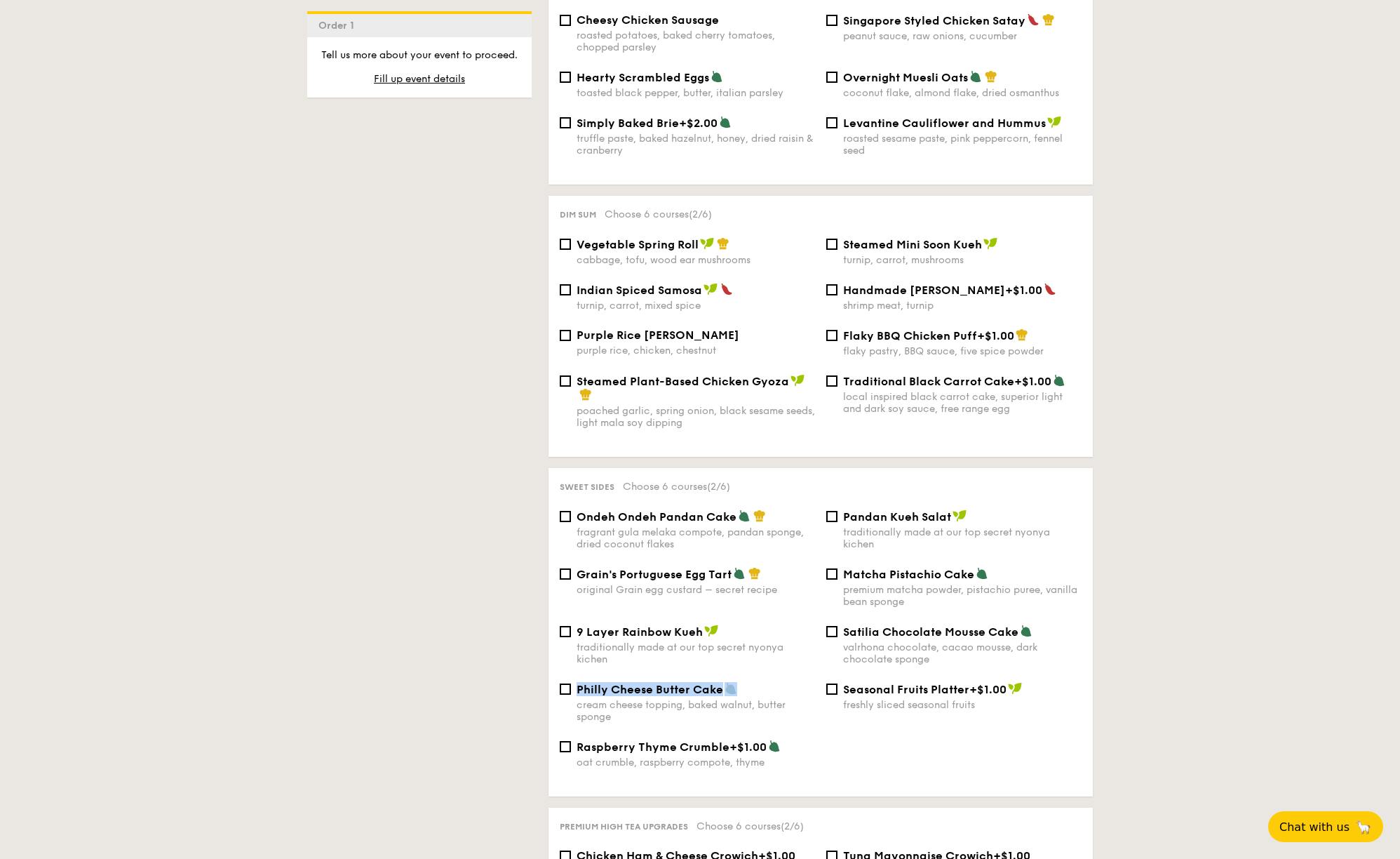
copy div "Philly Cheese Butter Cake"
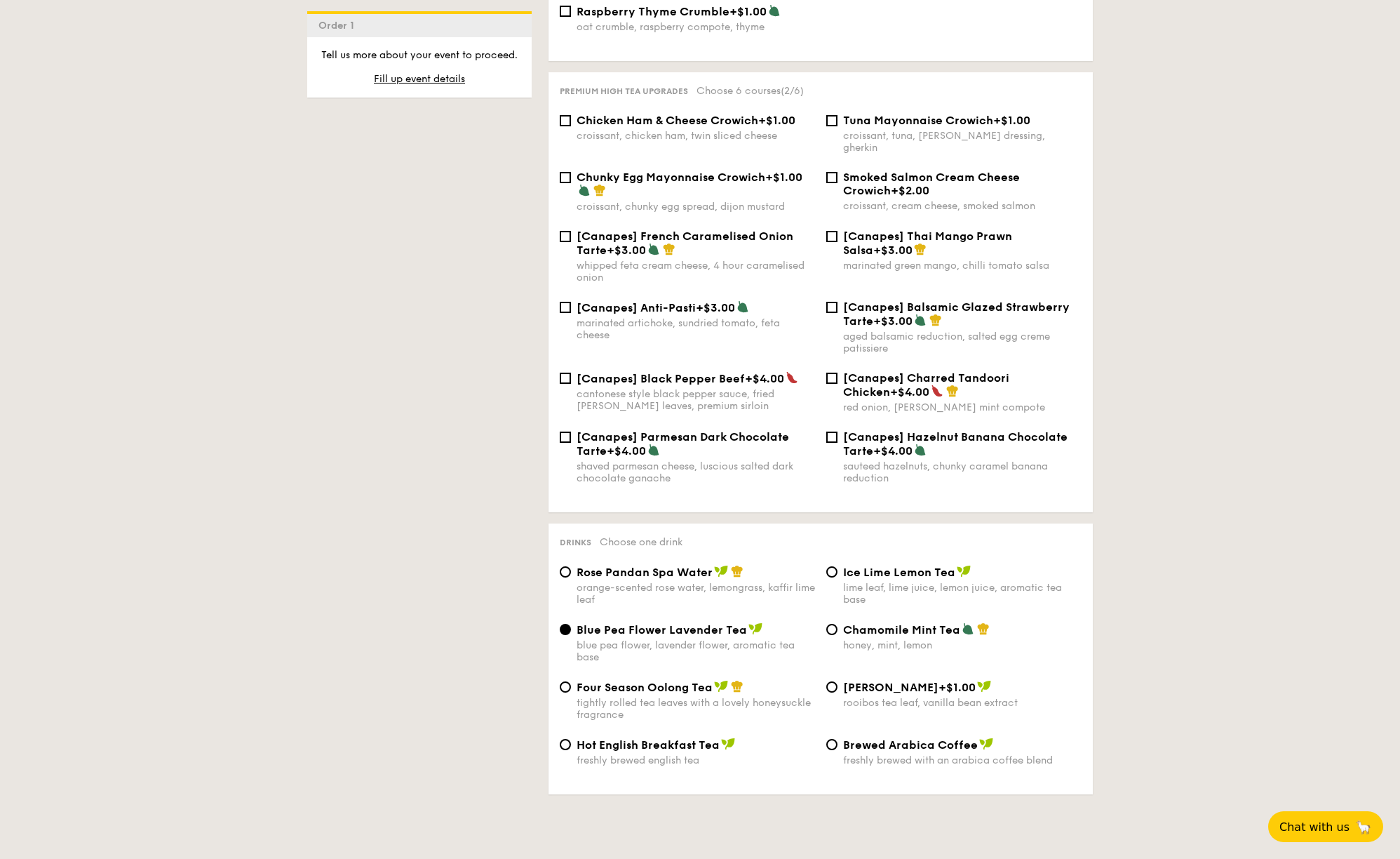
scroll to position [2031, 0]
